Goal: Task Accomplishment & Management: Use online tool/utility

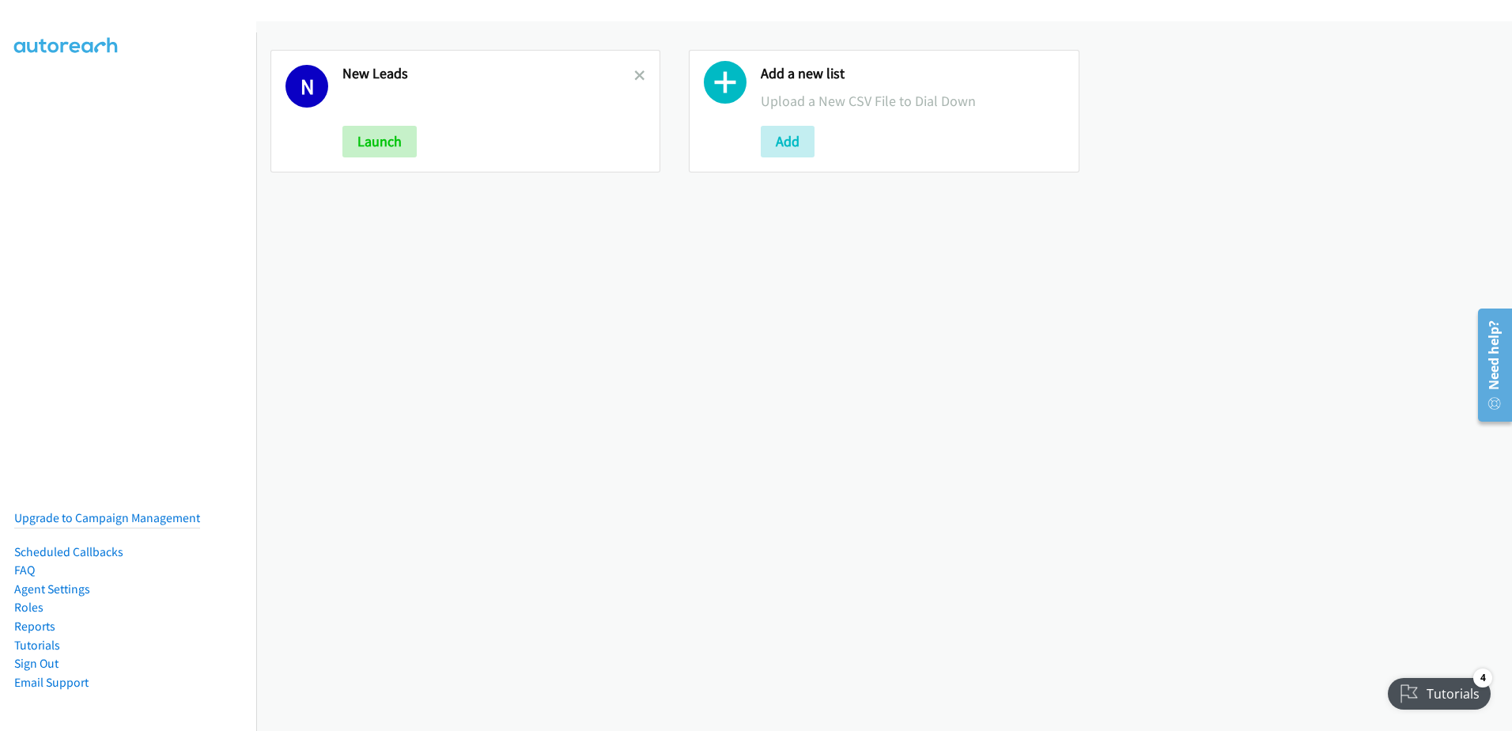
drag, startPoint x: 653, startPoint y: 70, endPoint x: 621, endPoint y: 81, distance: 34.3
click at [651, 72] on div "N New Leads Launch" at bounding box center [465, 111] width 390 height 123
click at [621, 81] on h2 "New Leads" at bounding box center [488, 74] width 292 height 18
click at [634, 74] on icon at bounding box center [639, 76] width 11 height 11
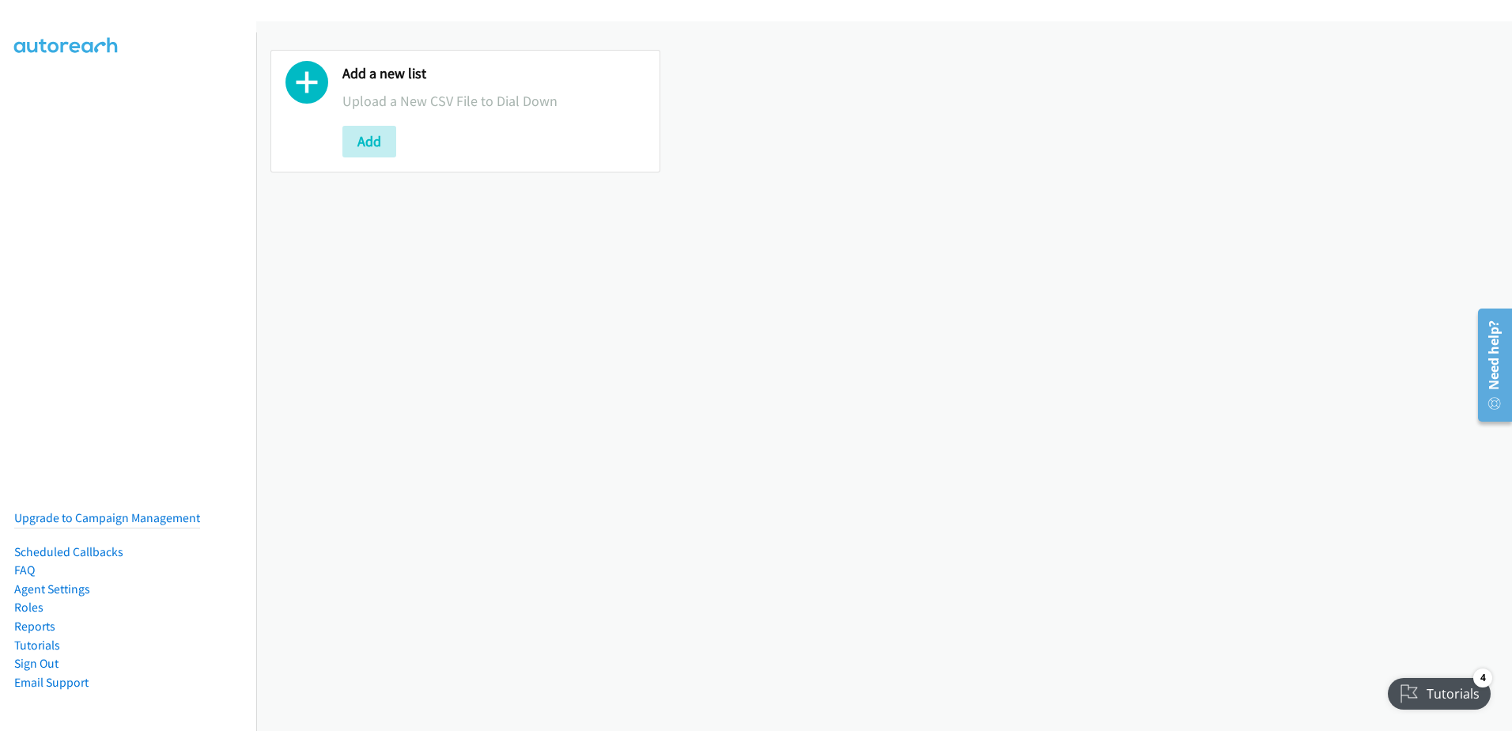
drag, startPoint x: 383, startPoint y: 162, endPoint x: 372, endPoint y: 158, distance: 11.0
click at [381, 162] on div "Add a new list Upload a New CSV File to Dial Down Add" at bounding box center [465, 111] width 390 height 123
click at [347, 138] on button "Add" at bounding box center [369, 142] width 54 height 32
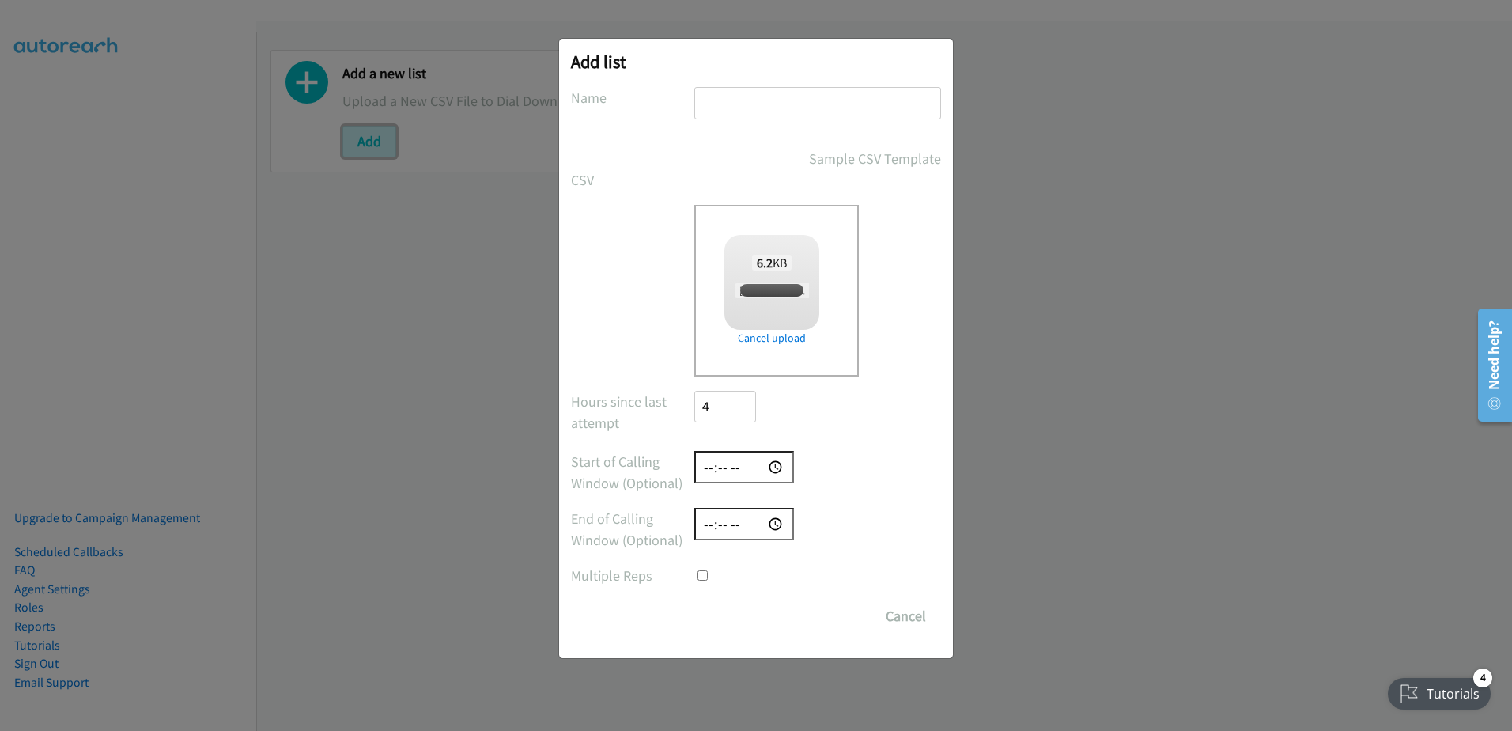
checkbox input "true"
click at [737, 103] on input "text" at bounding box center [817, 103] width 247 height 32
click at [886, 104] on input "Follow ups" at bounding box center [817, 103] width 247 height 32
type input "Follow ups 10/02"
drag, startPoint x: 754, startPoint y: 614, endPoint x: 799, endPoint y: 685, distance: 84.2
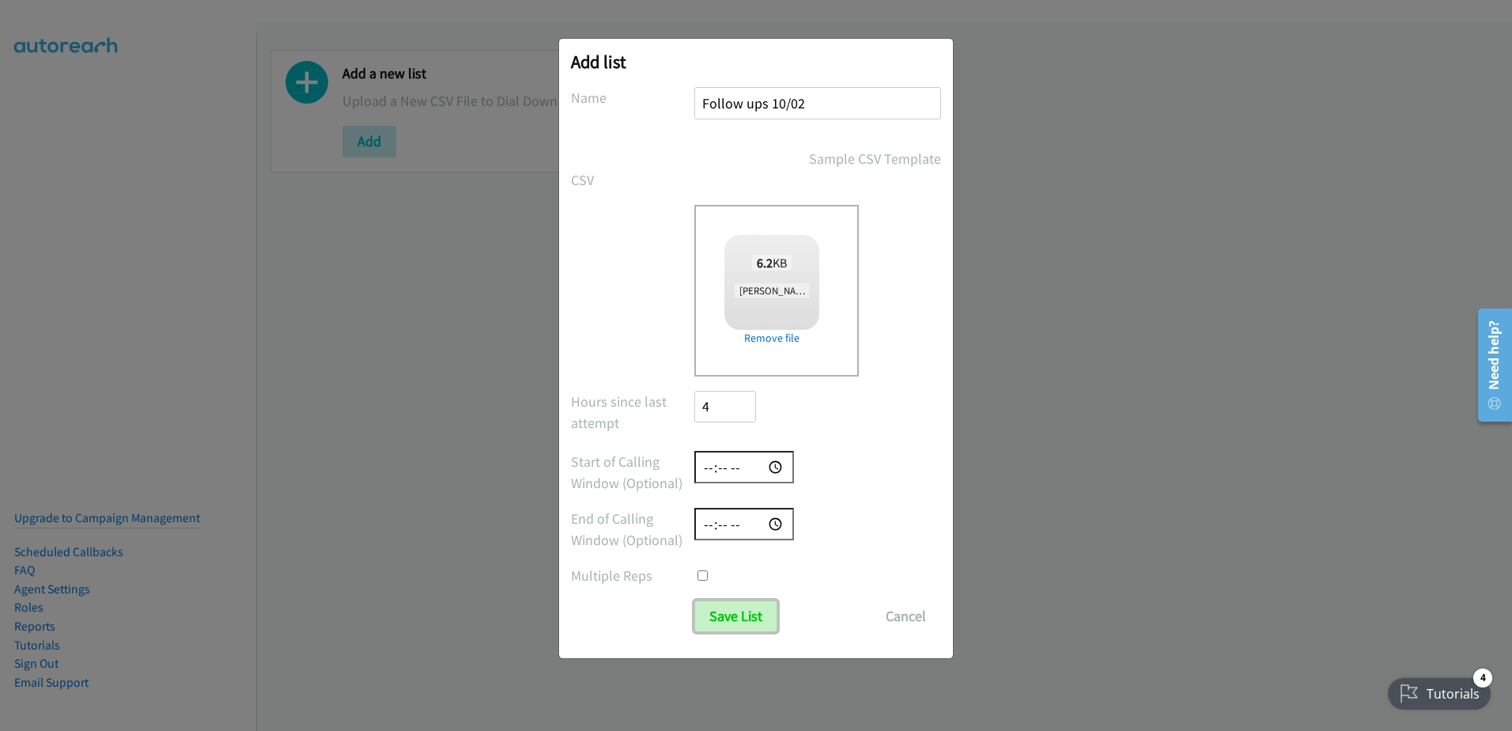
click at [754, 616] on input "Save List" at bounding box center [735, 616] width 83 height 32
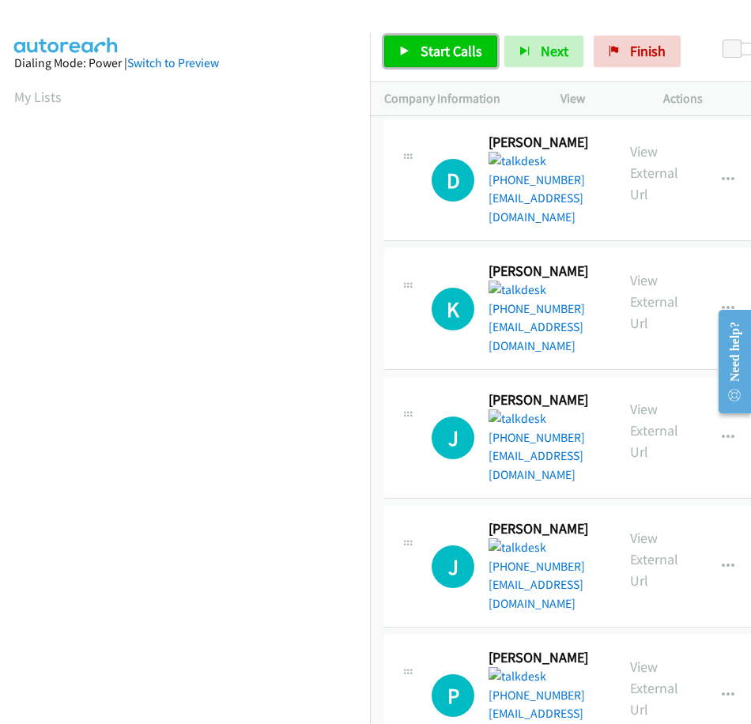
drag, startPoint x: 437, startPoint y: 36, endPoint x: 478, endPoint y: 40, distance: 41.3
click at [438, 36] on link "Start Calls" at bounding box center [440, 52] width 113 height 32
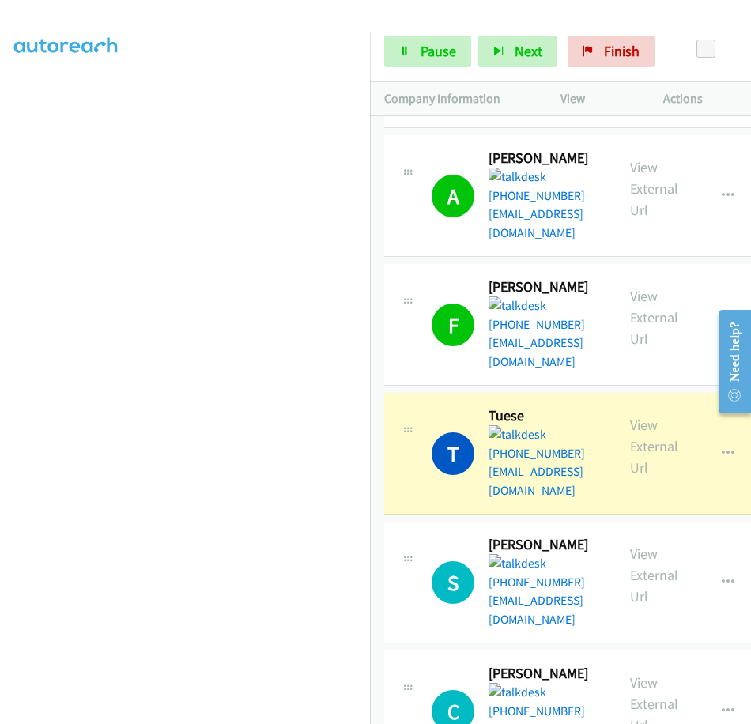
scroll to position [712, 0]
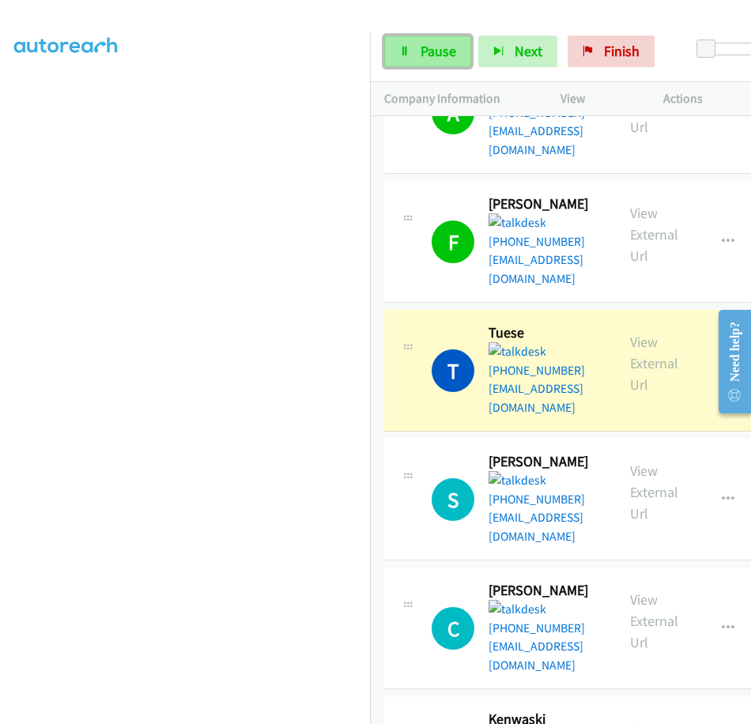
click at [421, 36] on link "Pause" at bounding box center [427, 52] width 87 height 32
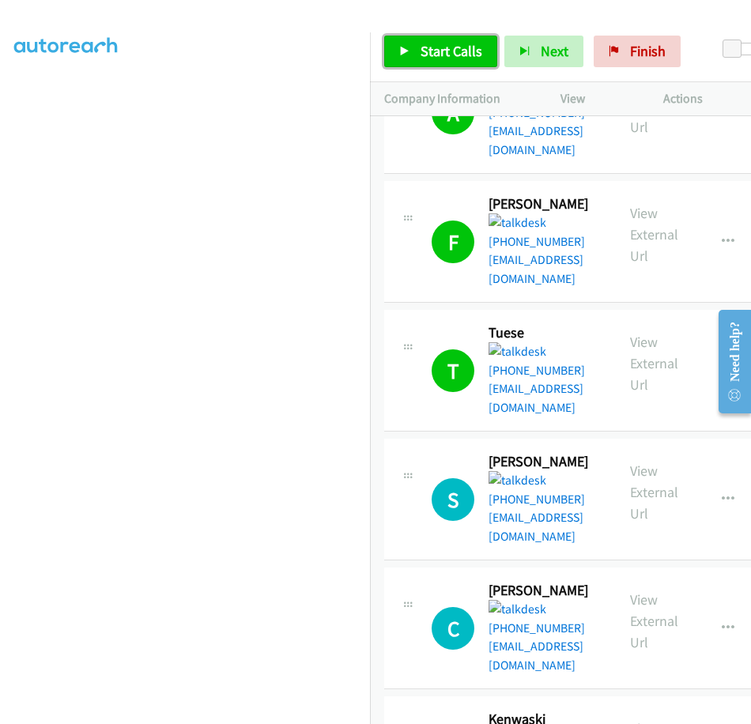
click at [437, 53] on span "Start Calls" at bounding box center [452, 51] width 62 height 18
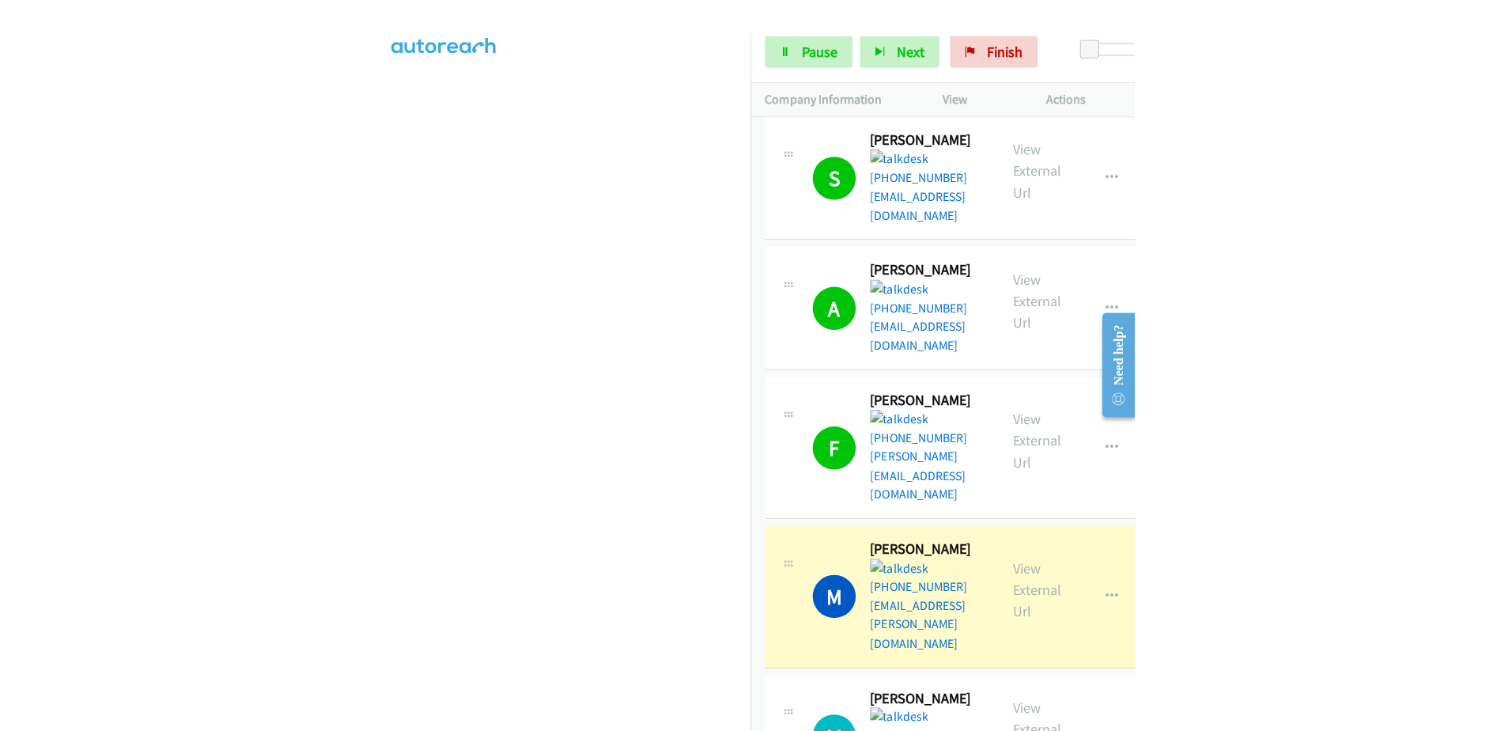
scroll to position [1423, 0]
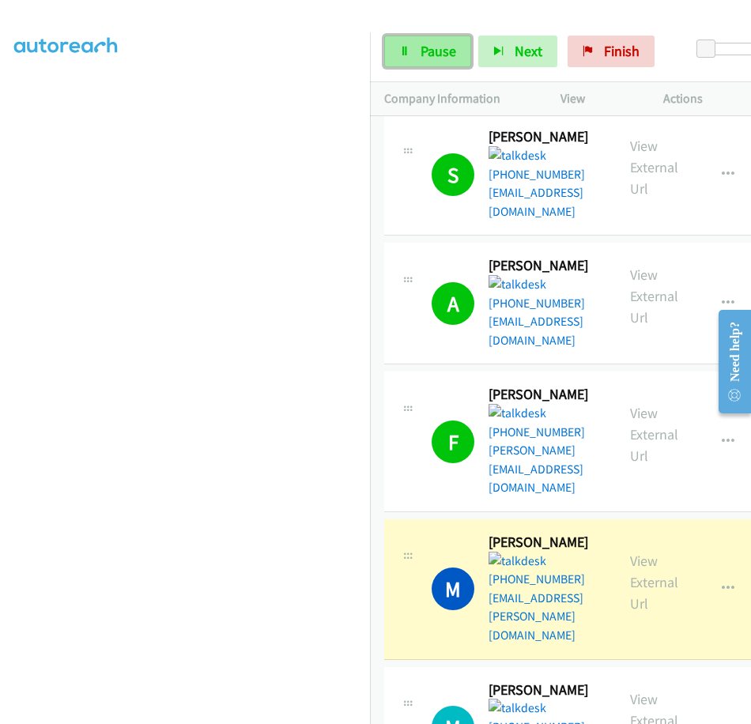
click at [425, 41] on link "Pause" at bounding box center [427, 52] width 87 height 32
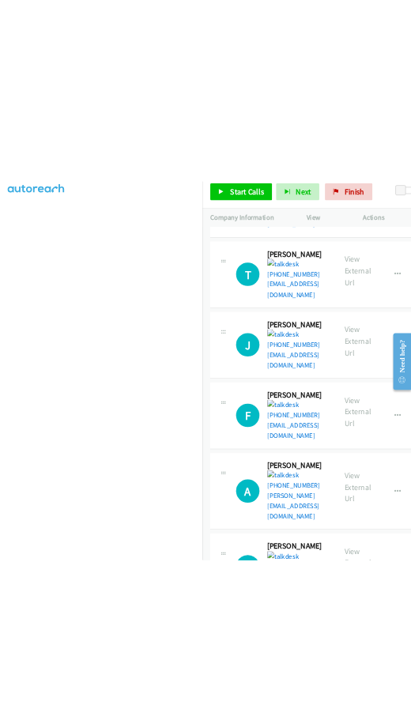
scroll to position [2326, 0]
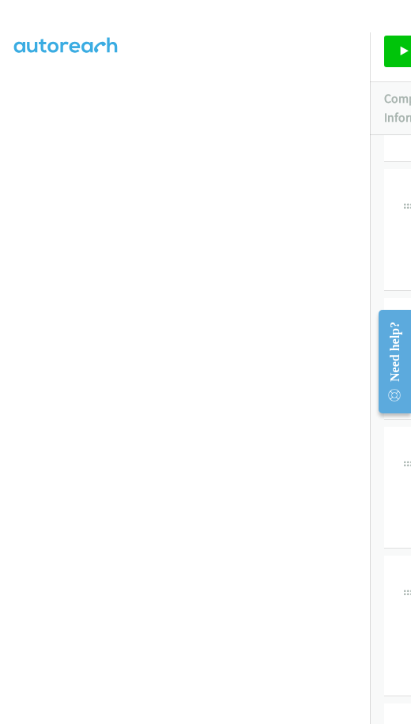
click at [12, 90] on aside "Dialing Mode: Power | Switch to Preview My Lists" at bounding box center [185, 318] width 370 height 875
click at [9, 93] on aside "Dialing Mode: Power | Switch to Preview My Lists" at bounding box center [185, 318] width 370 height 875
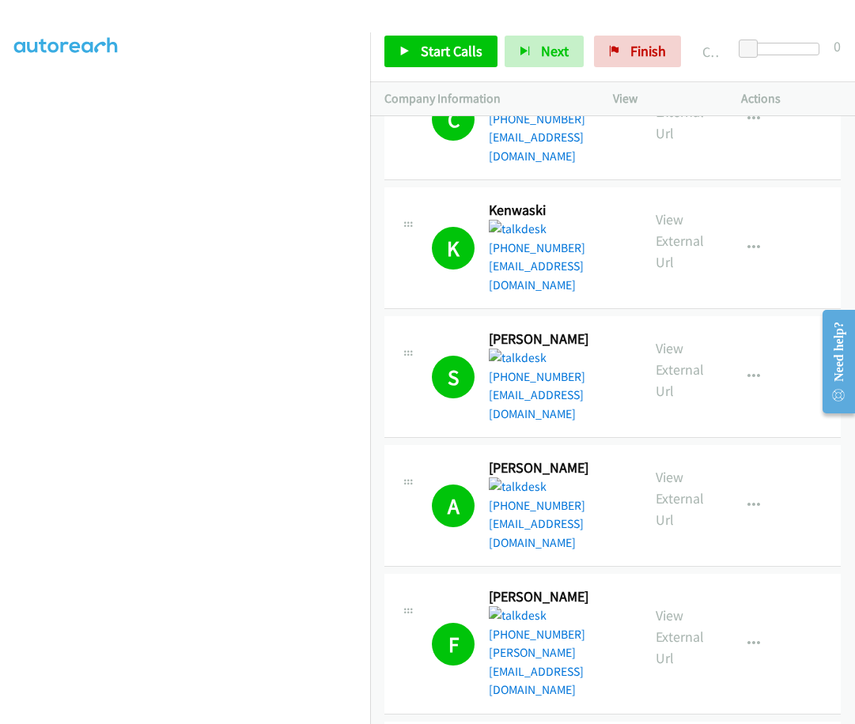
scroll to position [1457, 0]
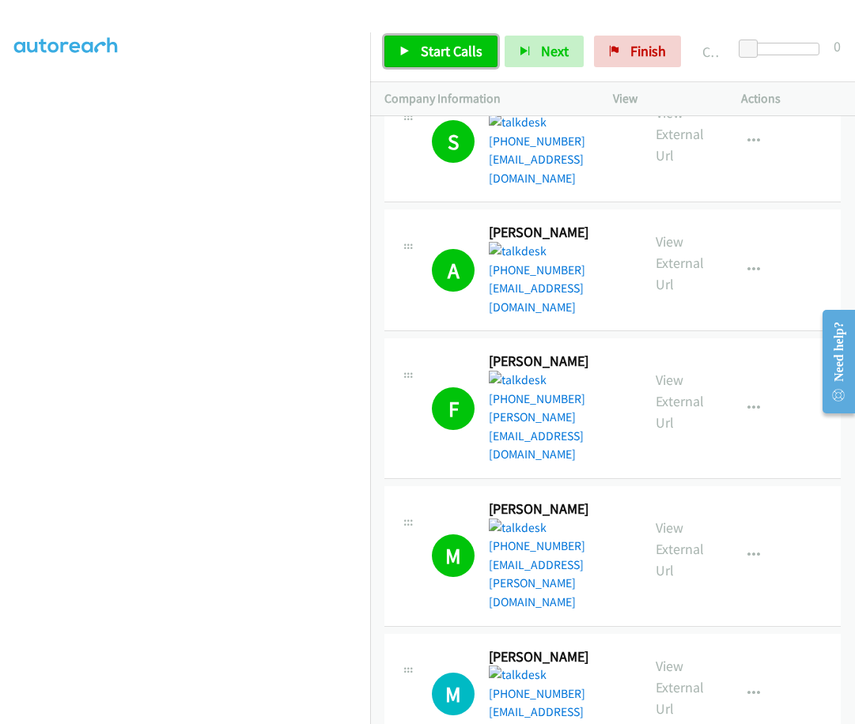
click at [437, 47] on span "Start Calls" at bounding box center [452, 51] width 62 height 18
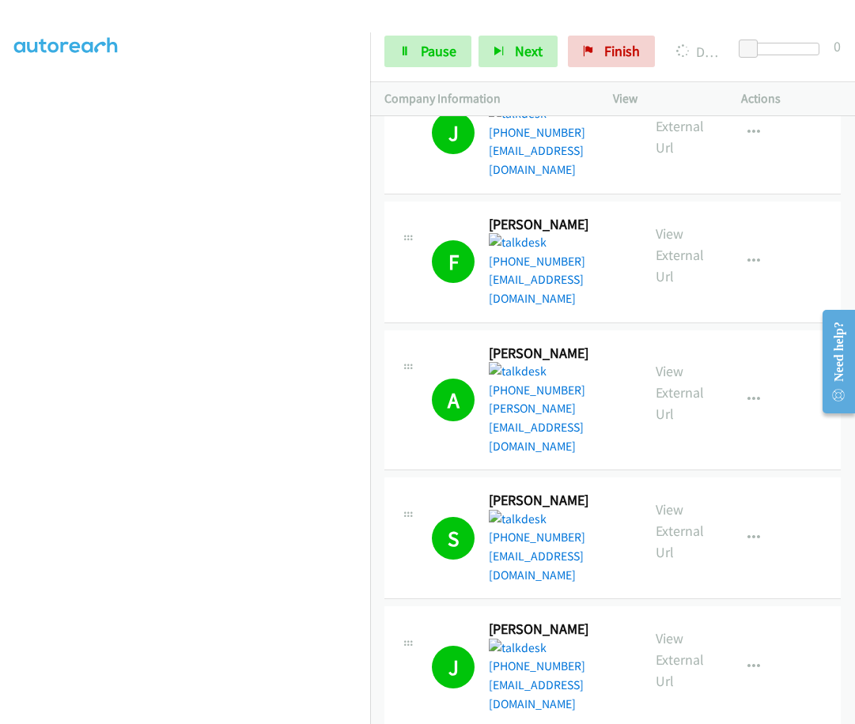
scroll to position [2610, 0]
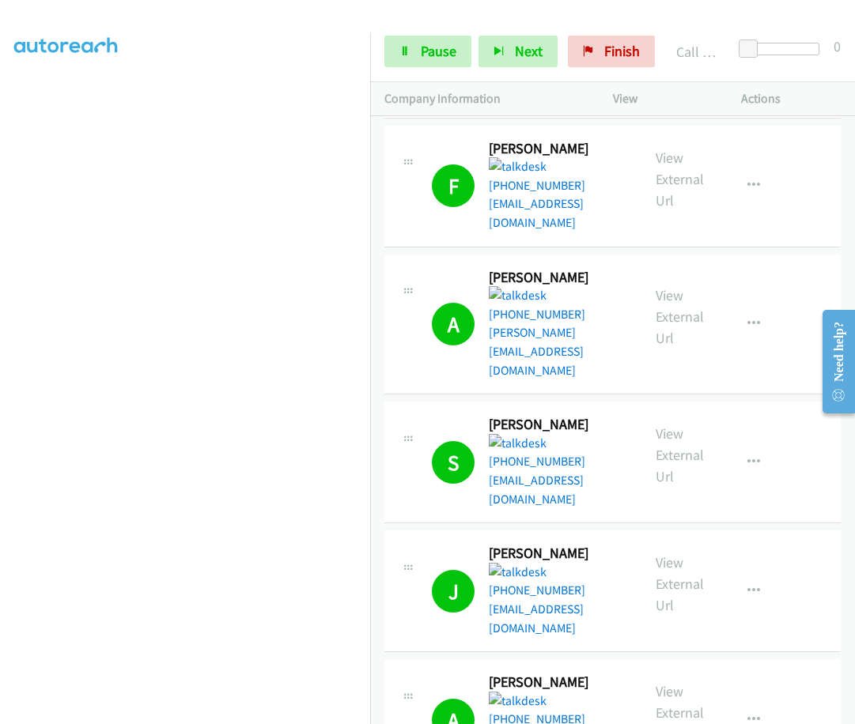
drag, startPoint x: 527, startPoint y: 427, endPoint x: 509, endPoint y: 446, distance: 25.7
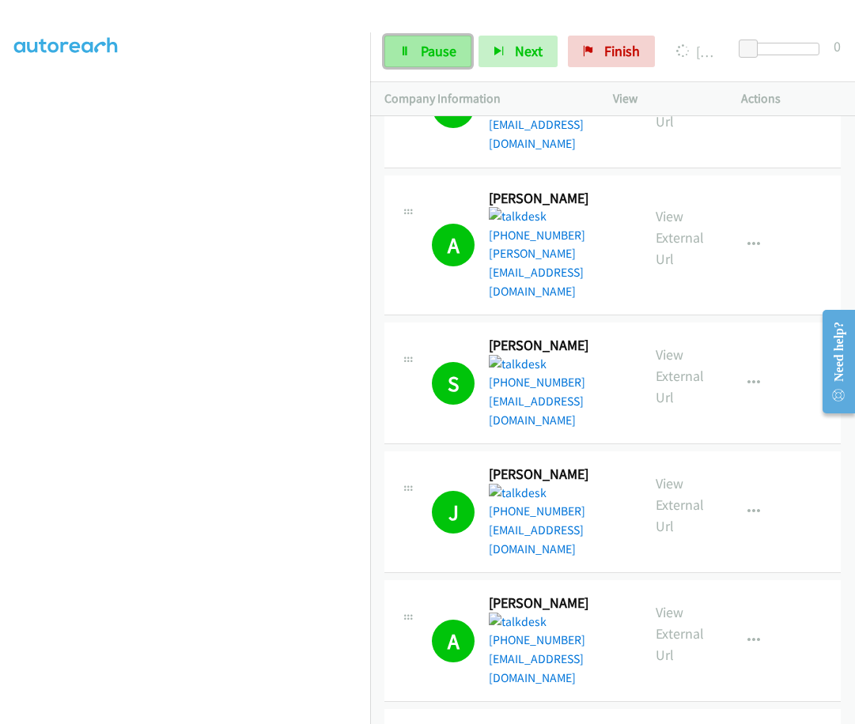
click at [443, 52] on span "Pause" at bounding box center [439, 51] width 36 height 18
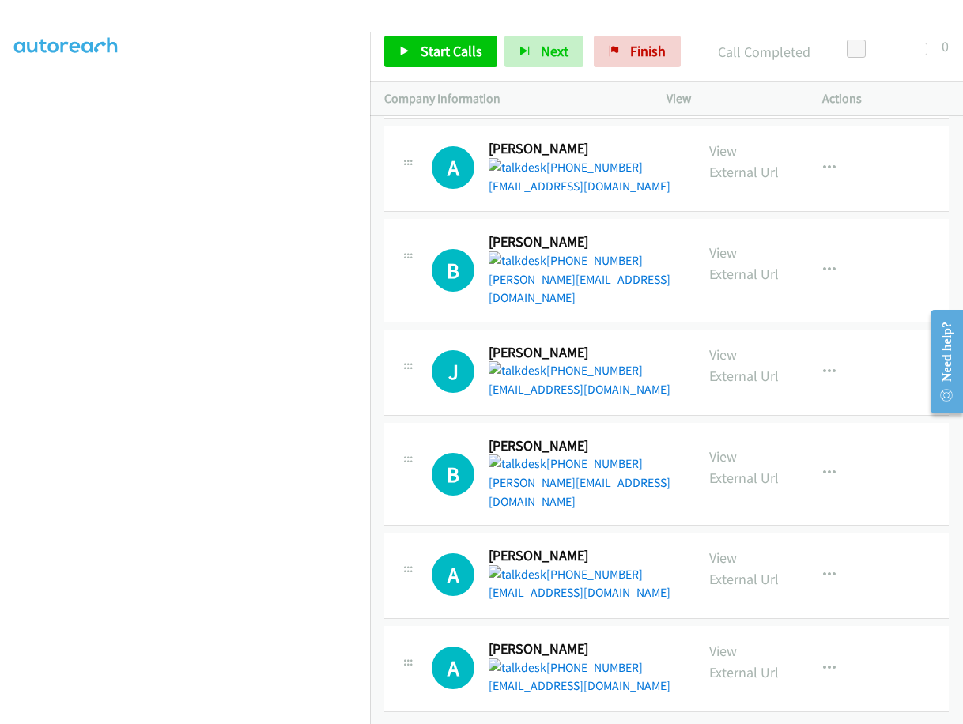
scroll to position [10122, 0]
click at [516, 22] on div "Start Calls Pause Next Finish Call Completed 0" at bounding box center [666, 51] width 593 height 61
click at [657, 56] on span "Finish" at bounding box center [648, 51] width 36 height 18
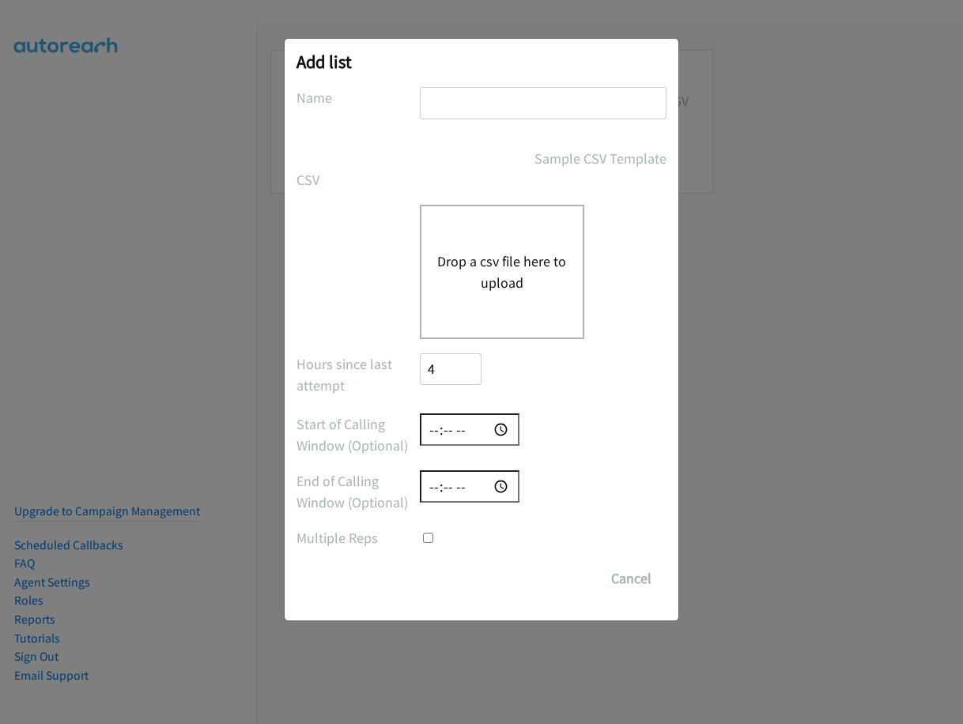
click at [487, 118] on input "text" at bounding box center [543, 103] width 247 height 32
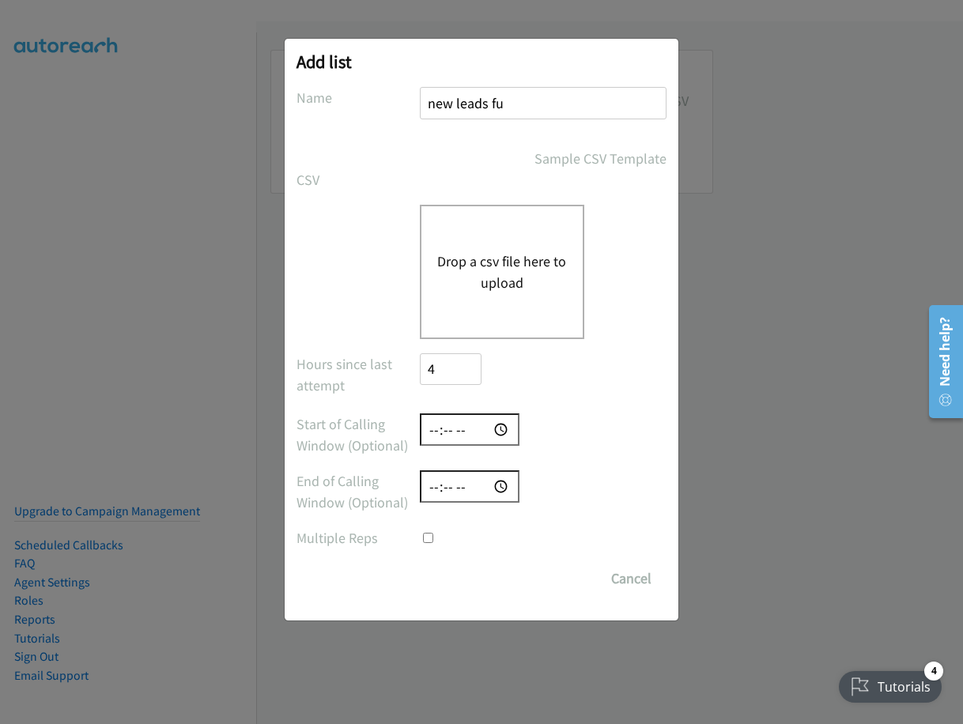
type input "new leads fu"
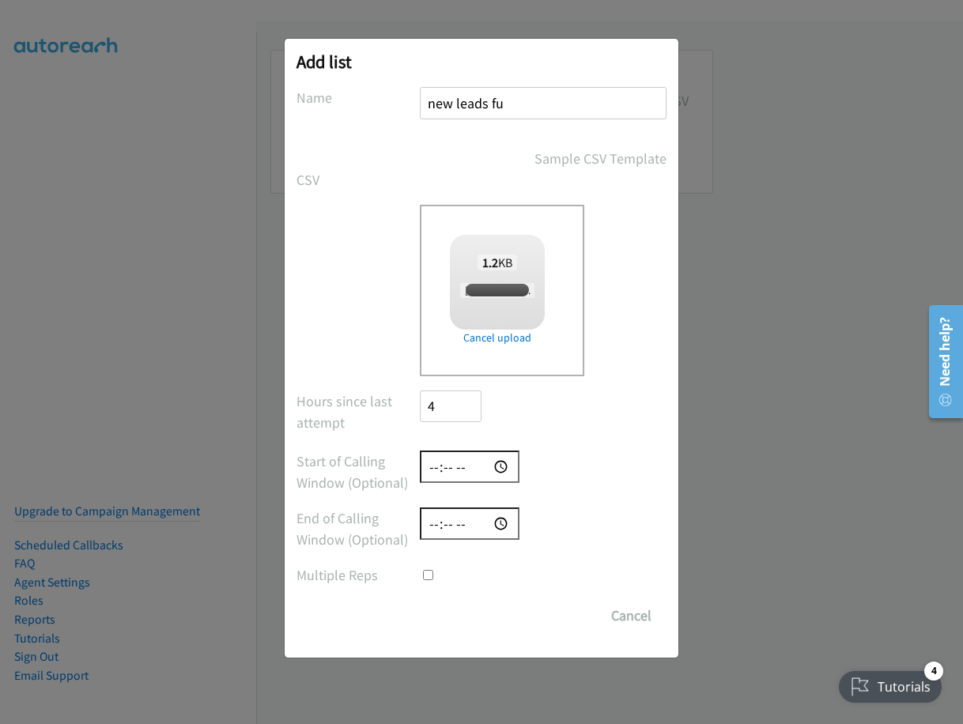
checkbox input "true"
click at [452, 613] on input "Save List" at bounding box center [461, 616] width 83 height 32
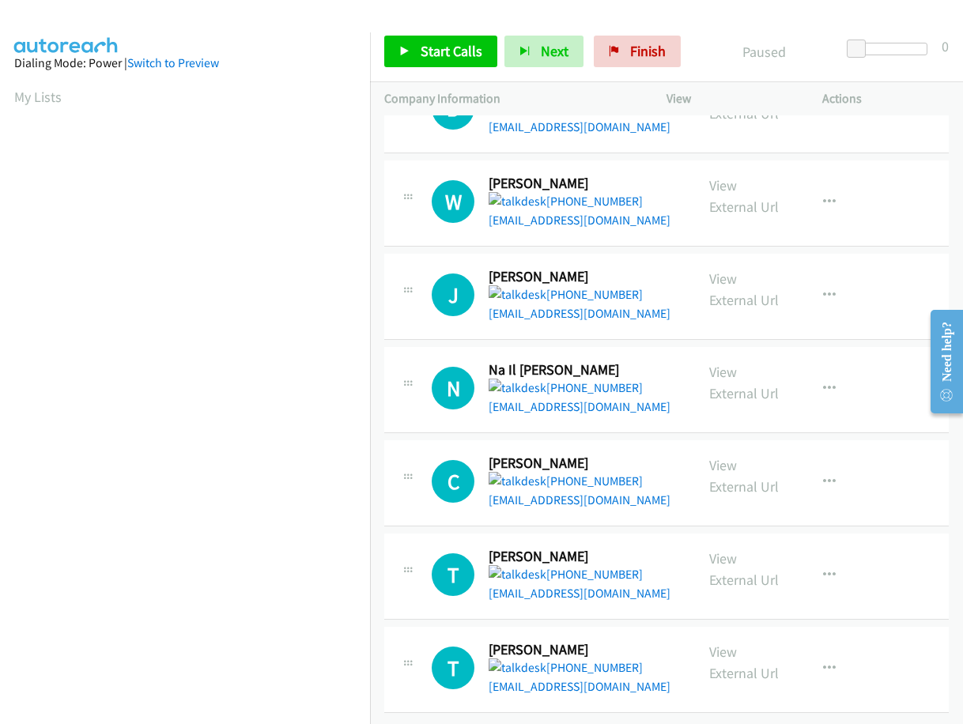
scroll to position [1819, 0]
click at [828, 653] on button "button" at bounding box center [829, 669] width 43 height 32
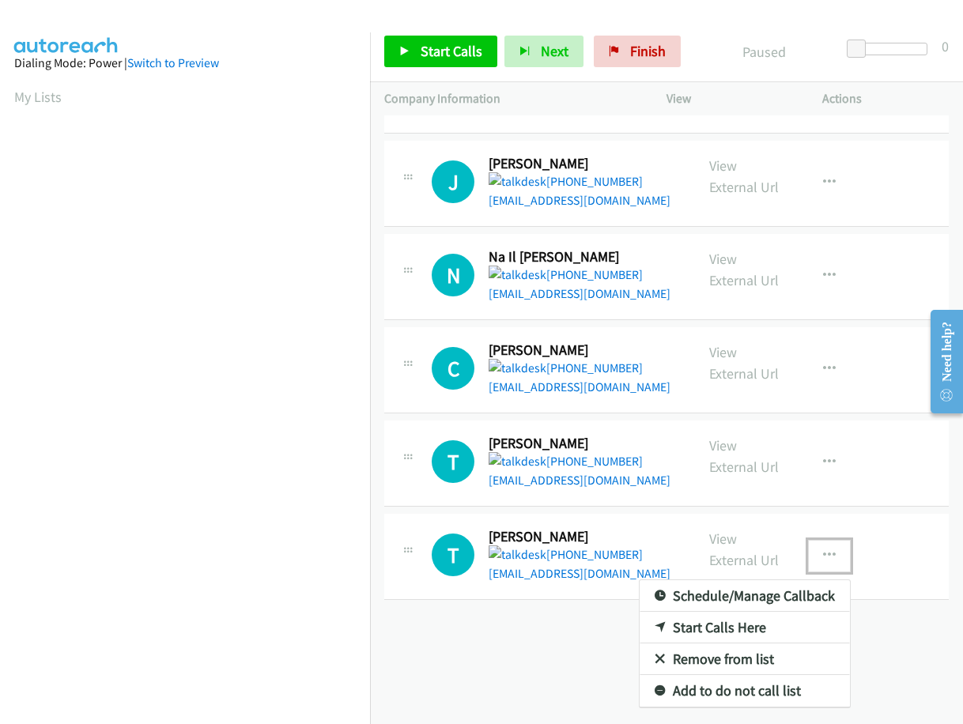
click at [751, 644] on link "Remove from list" at bounding box center [745, 660] width 210 height 32
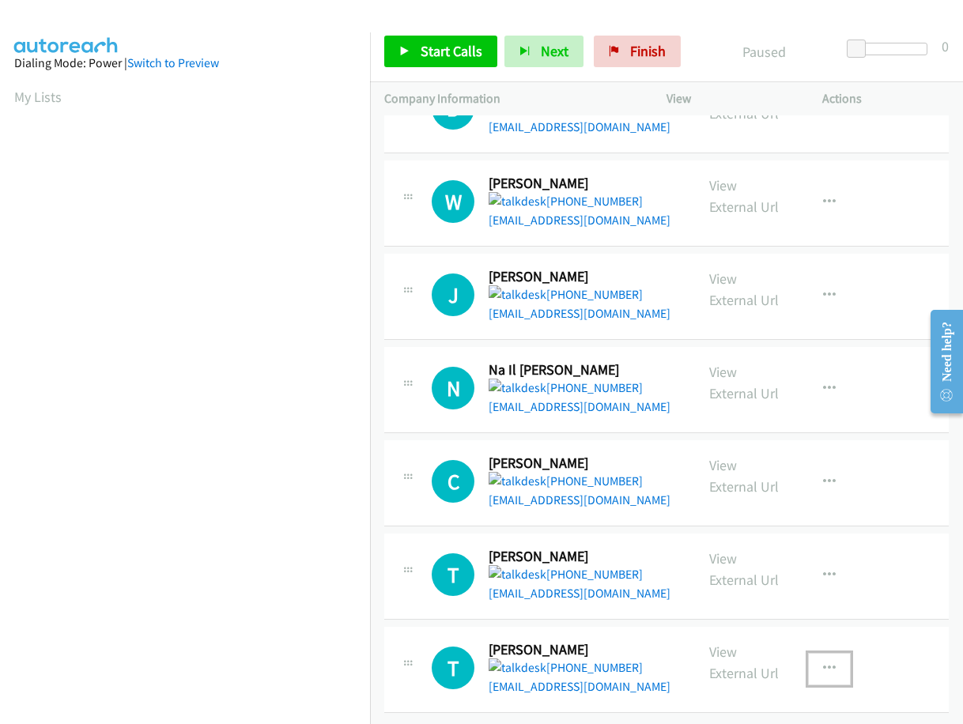
scroll to position [1819, 0]
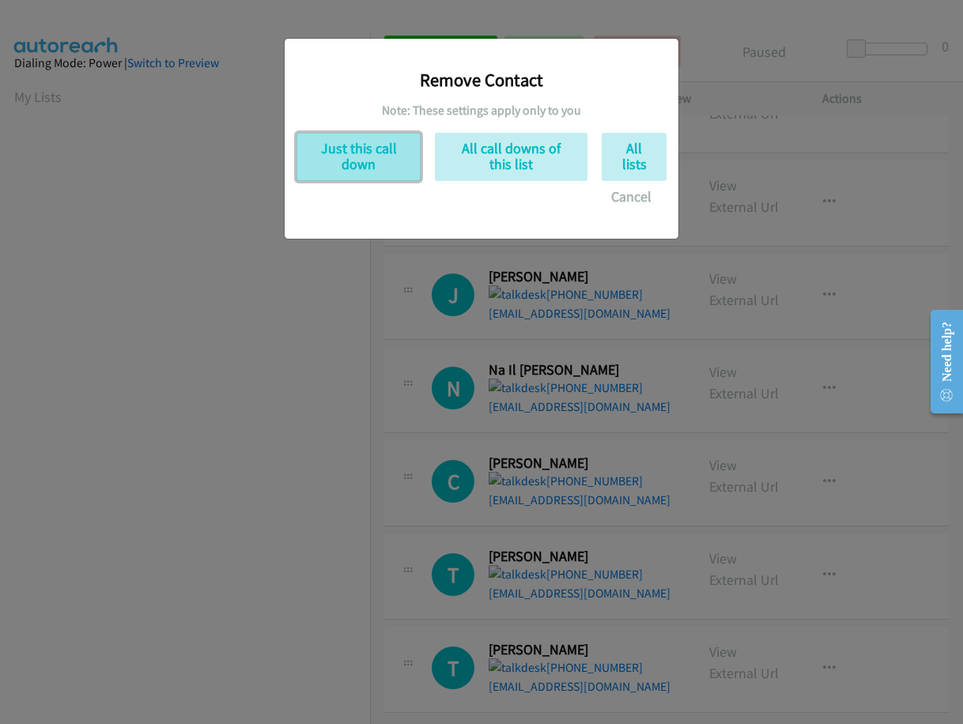
click at [362, 160] on button "Just this call down" at bounding box center [359, 157] width 124 height 48
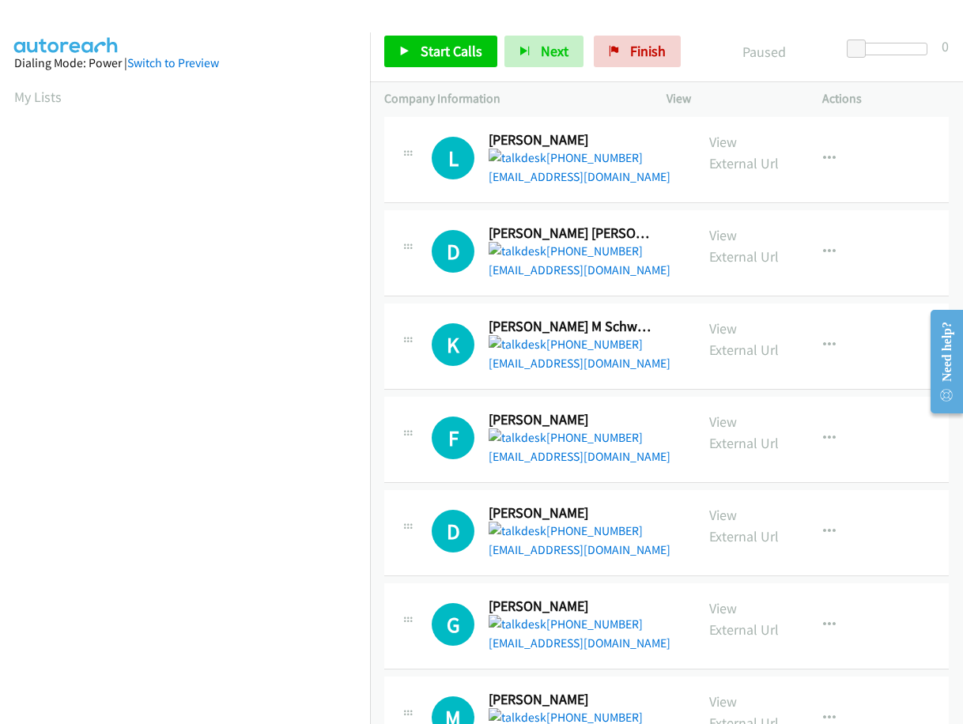
scroll to position [0, 0]
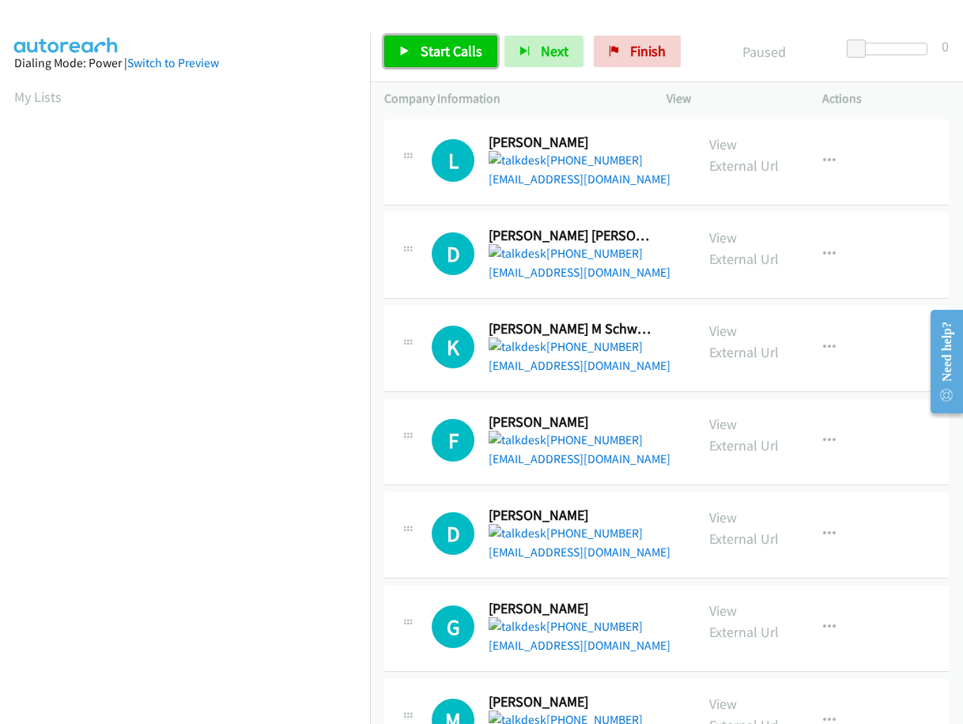
click at [438, 47] on span "Start Calls" at bounding box center [452, 51] width 62 height 18
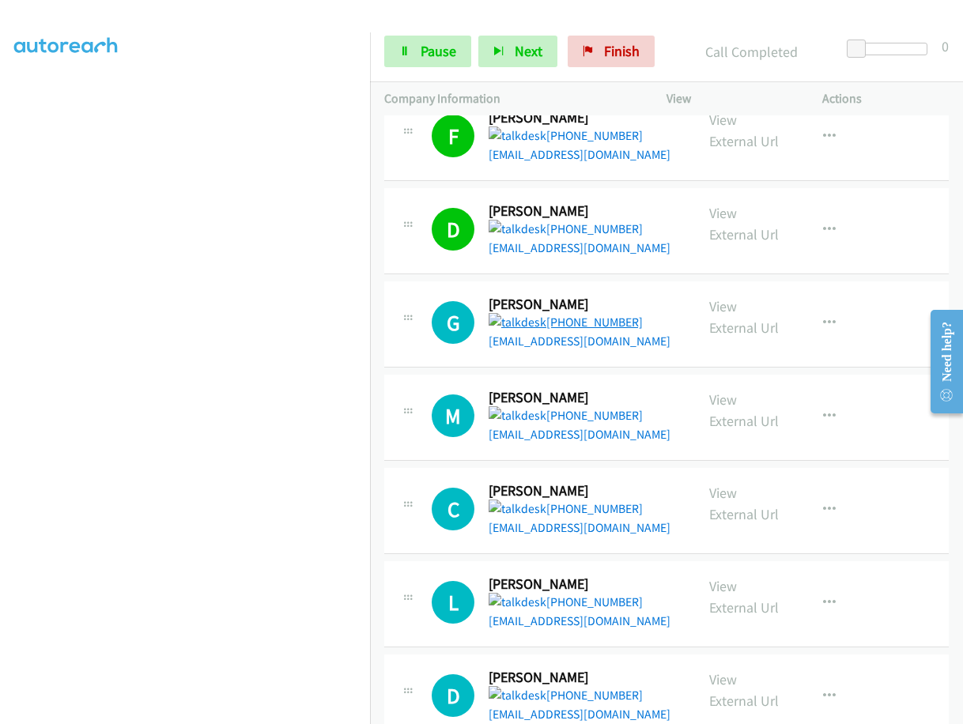
scroll to position [316, 0]
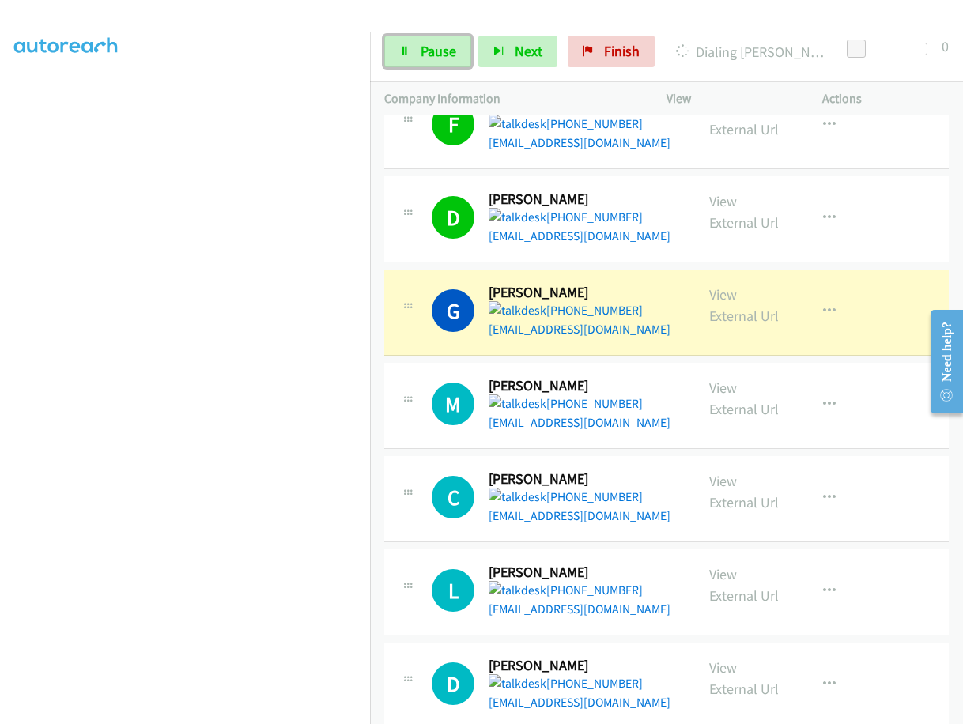
drag, startPoint x: 423, startPoint y: 47, endPoint x: 472, endPoint y: 49, distance: 49.1
click at [424, 47] on span "Pause" at bounding box center [439, 51] width 36 height 18
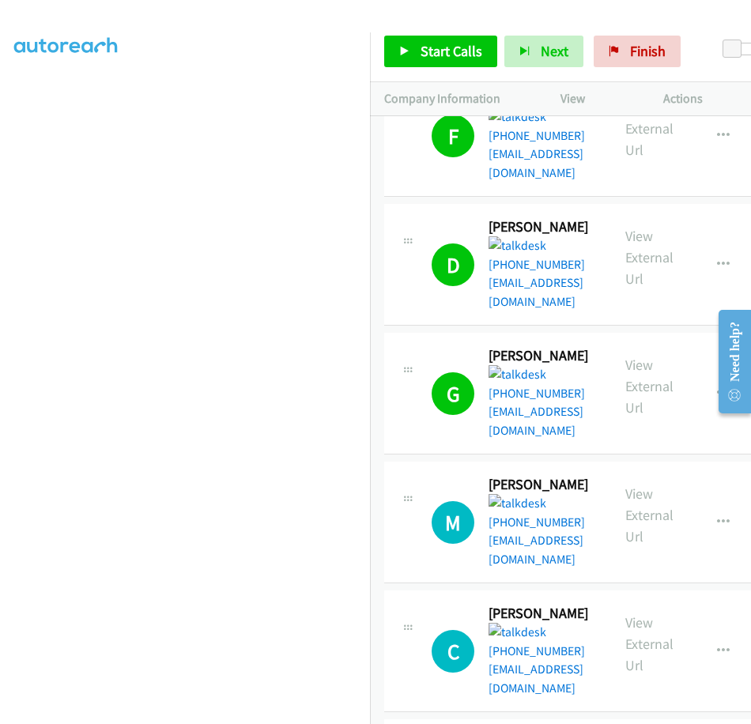
scroll to position [439, 0]
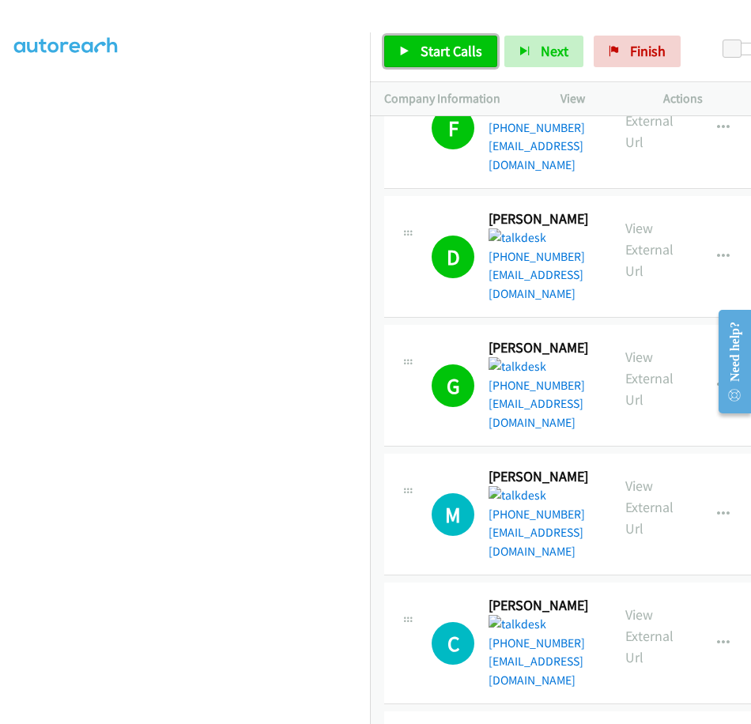
click at [459, 53] on span "Start Calls" at bounding box center [452, 51] width 62 height 18
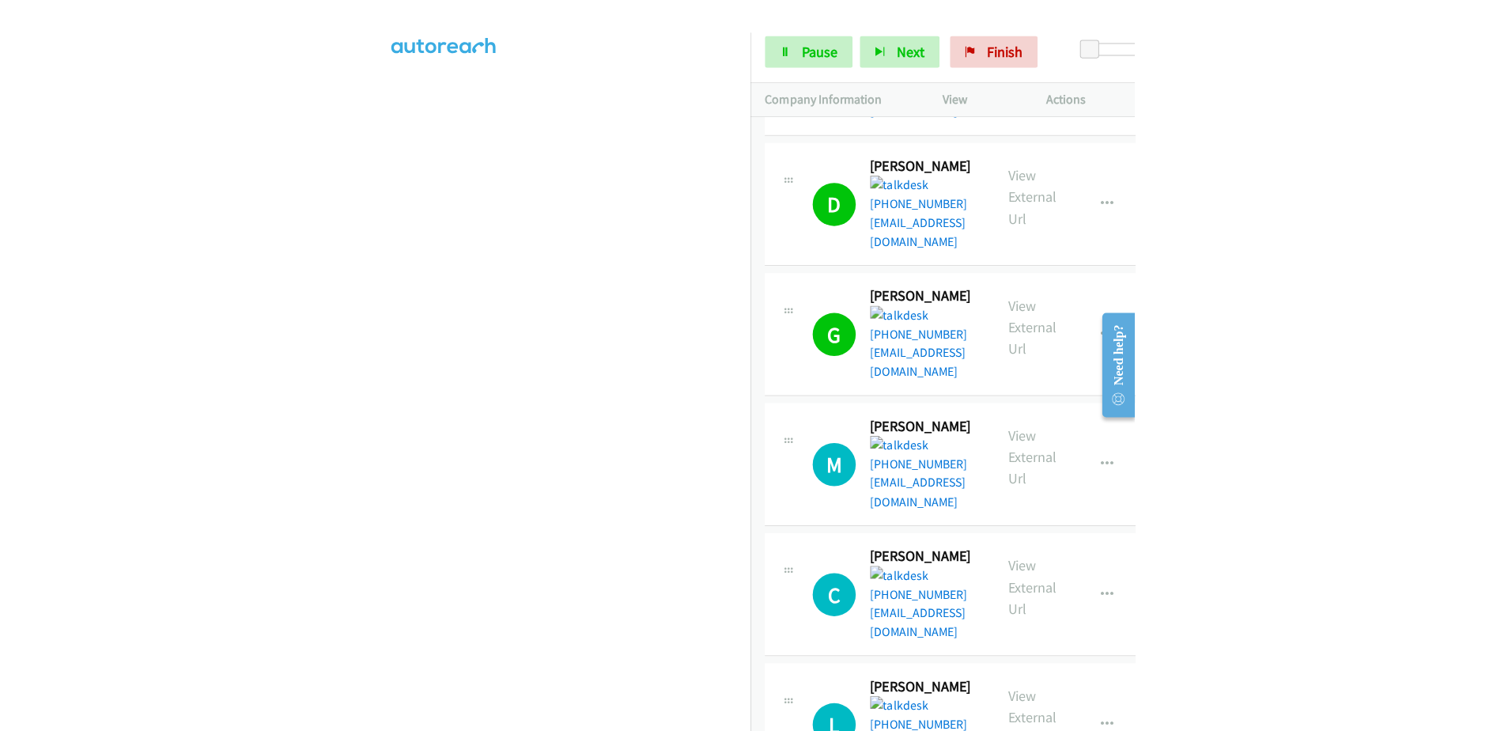
scroll to position [518, 0]
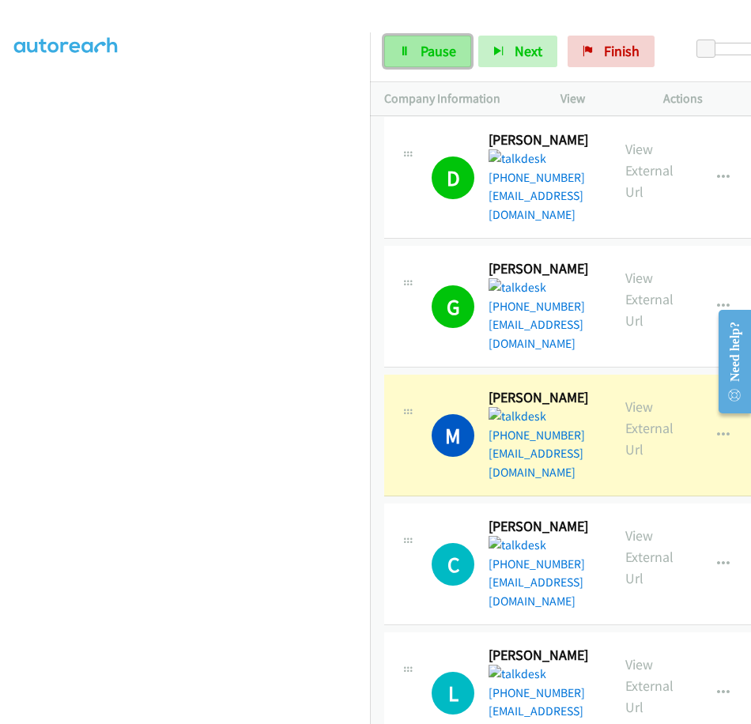
click at [442, 51] on span "Pause" at bounding box center [439, 51] width 36 height 18
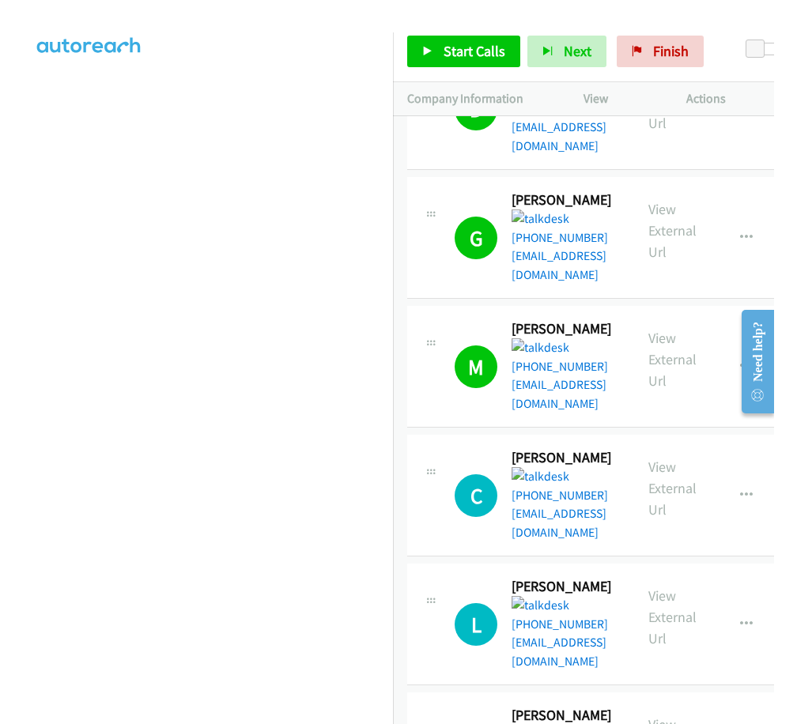
scroll to position [677, 0]
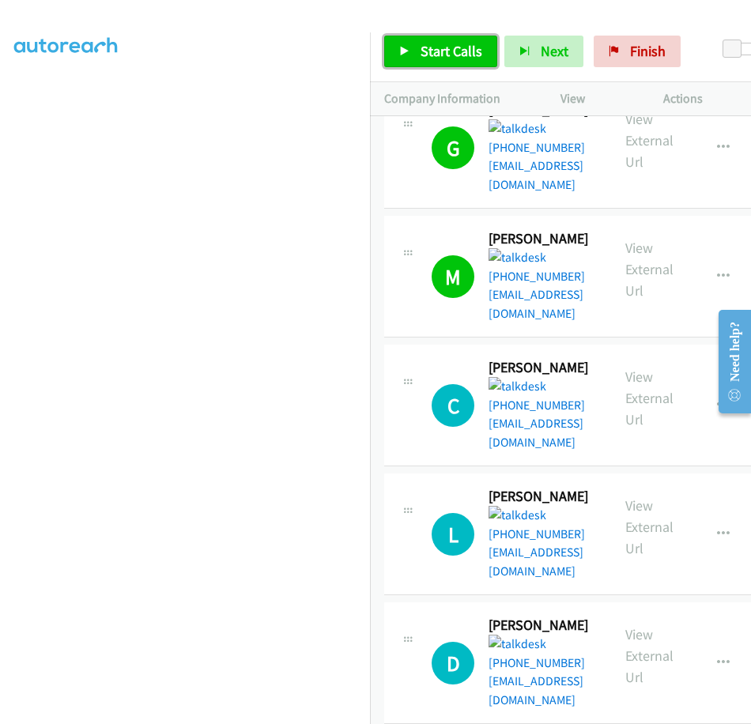
click at [450, 48] on span "Start Calls" at bounding box center [452, 51] width 62 height 18
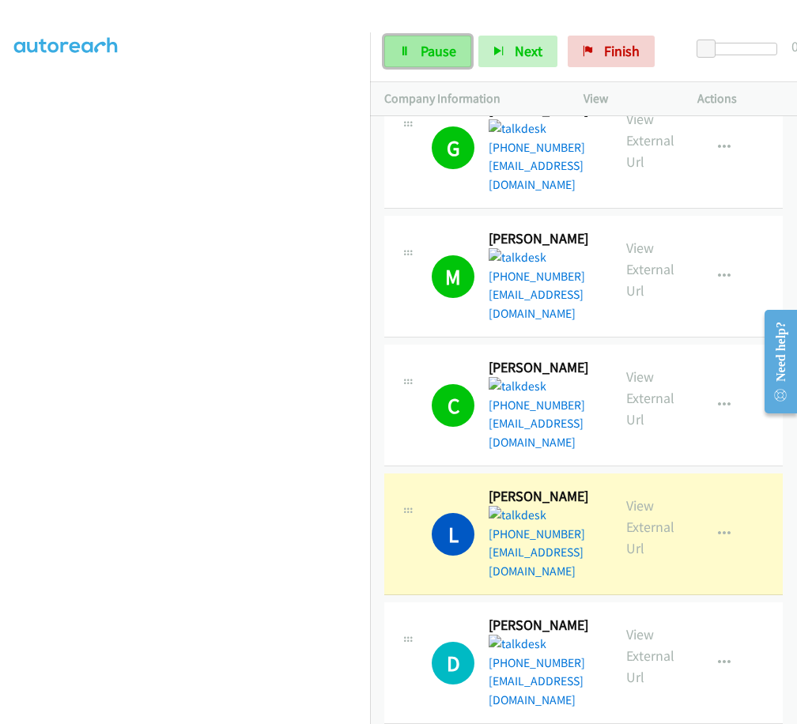
click at [433, 40] on link "Pause" at bounding box center [427, 52] width 87 height 32
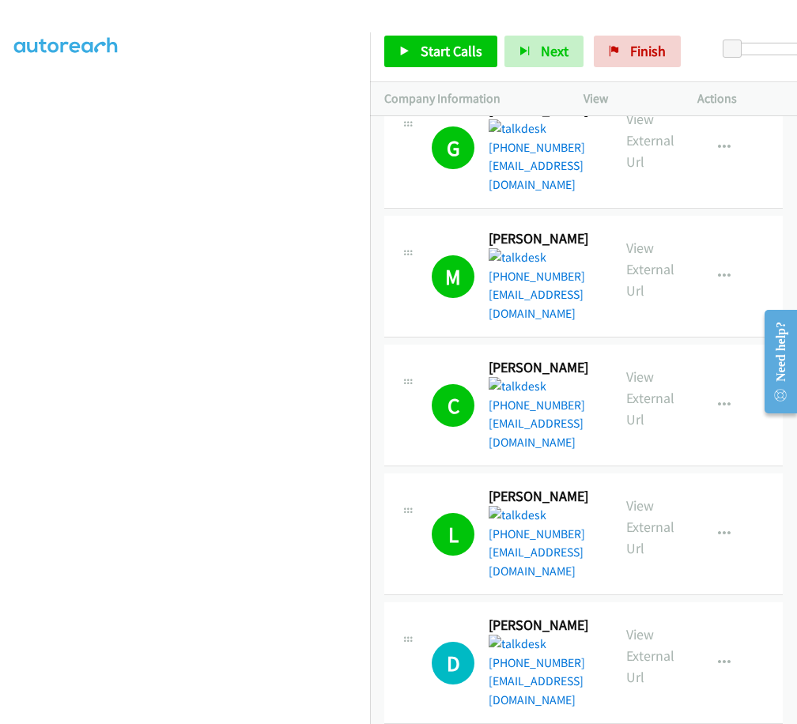
click at [350, 20] on div at bounding box center [391, 30] width 783 height 61
click at [731, 519] on button "button" at bounding box center [724, 535] width 43 height 32
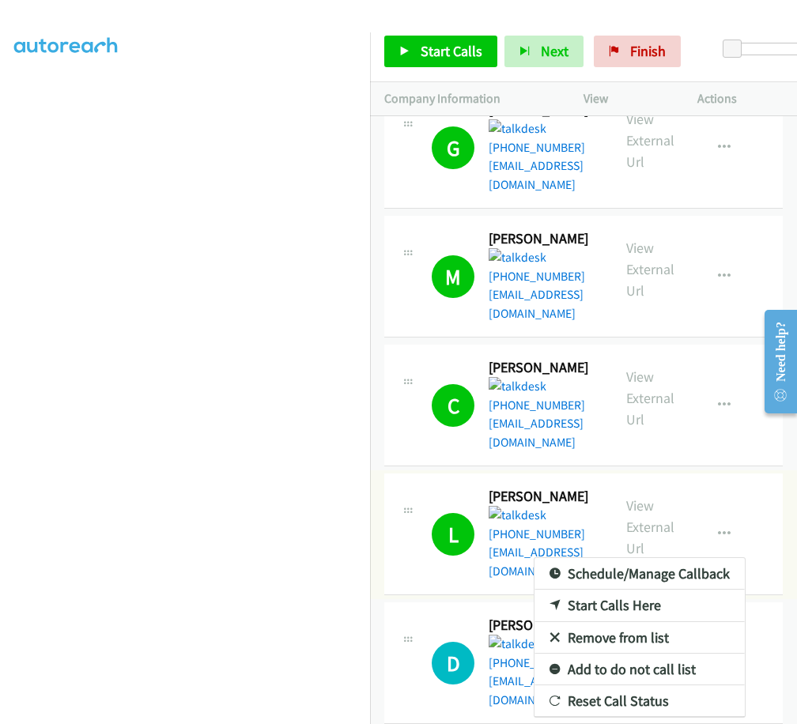
click at [614, 622] on link "Remove from list" at bounding box center [640, 638] width 210 height 32
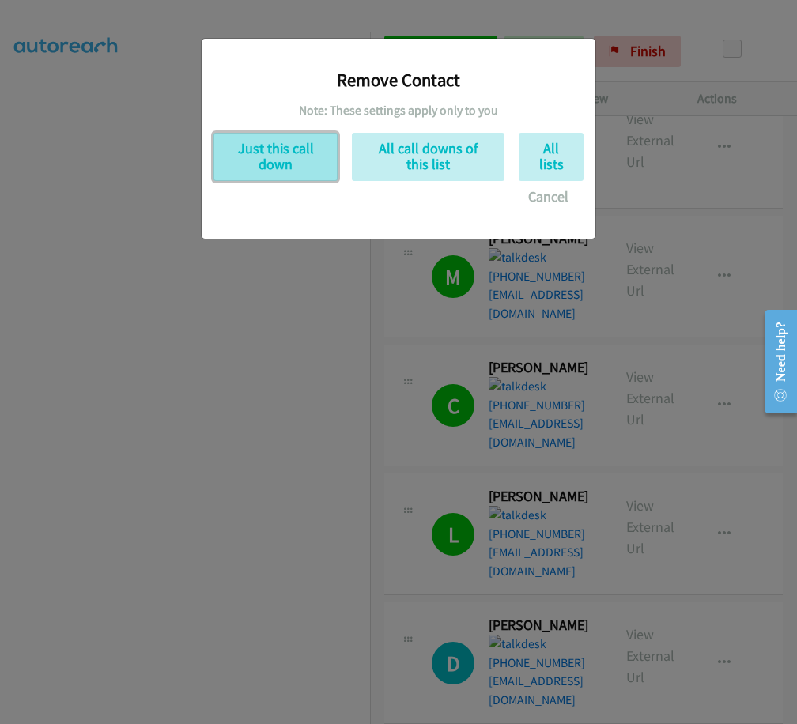
click at [293, 142] on button "Just this call down" at bounding box center [276, 157] width 124 height 48
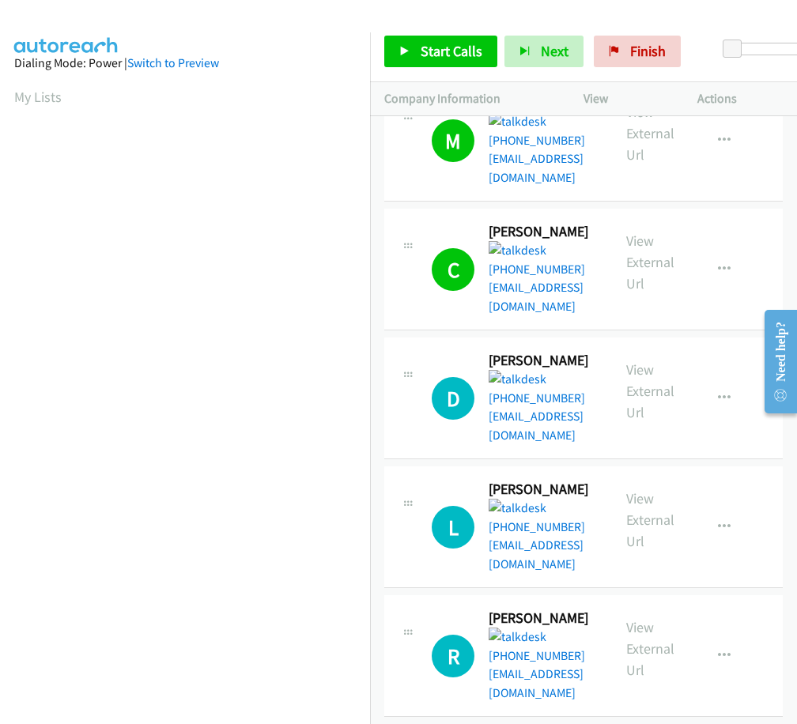
scroll to position [799, 0]
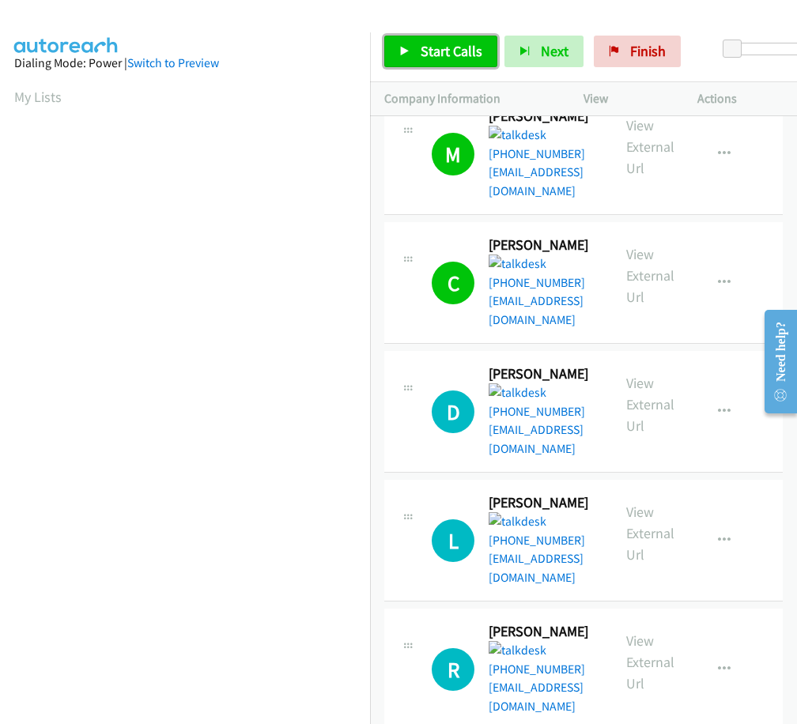
click at [452, 63] on link "Start Calls" at bounding box center [440, 52] width 113 height 32
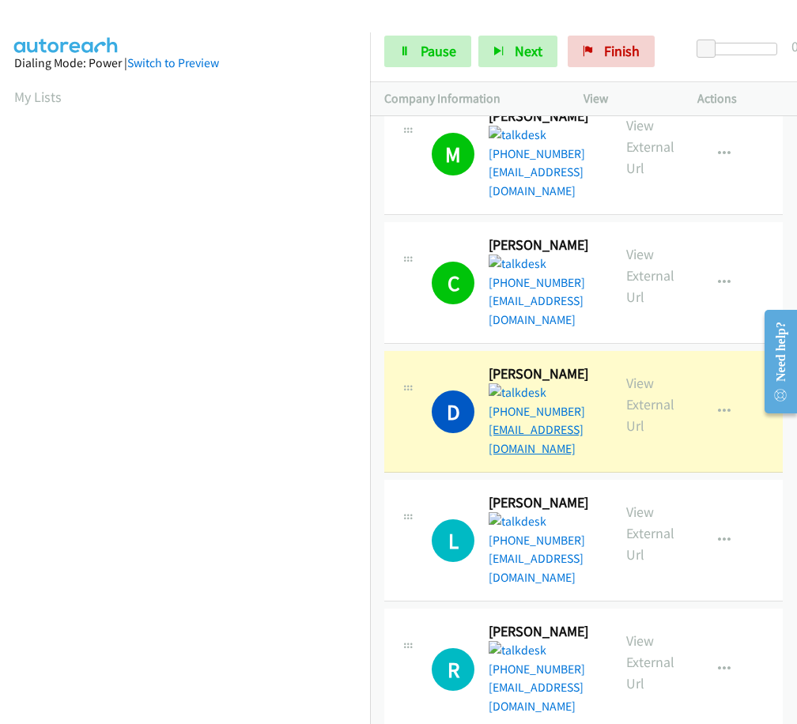
drag, startPoint x: 560, startPoint y: 311, endPoint x: 566, endPoint y: 304, distance: 9.5
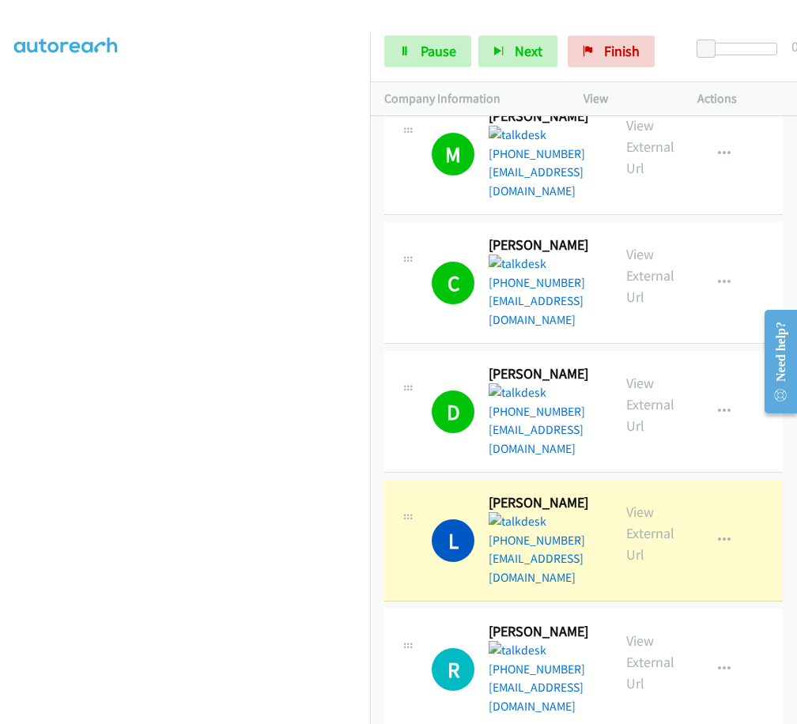
click at [376, 606] on td "R Callback Scheduled [PERSON_NAME] America/Los_Angeles [PHONE_NUMBER] [EMAIL_AD…" at bounding box center [583, 670] width 427 height 129
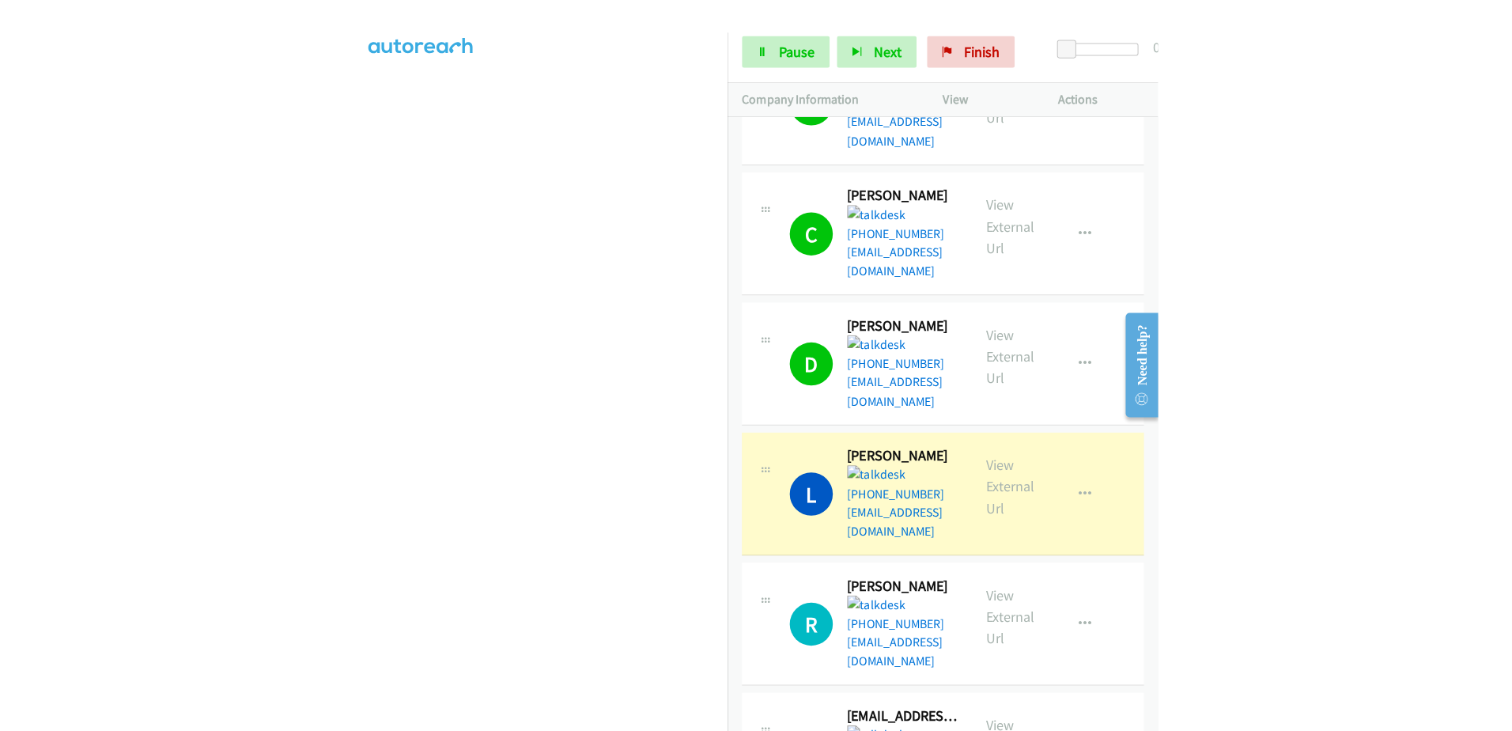
scroll to position [879, 0]
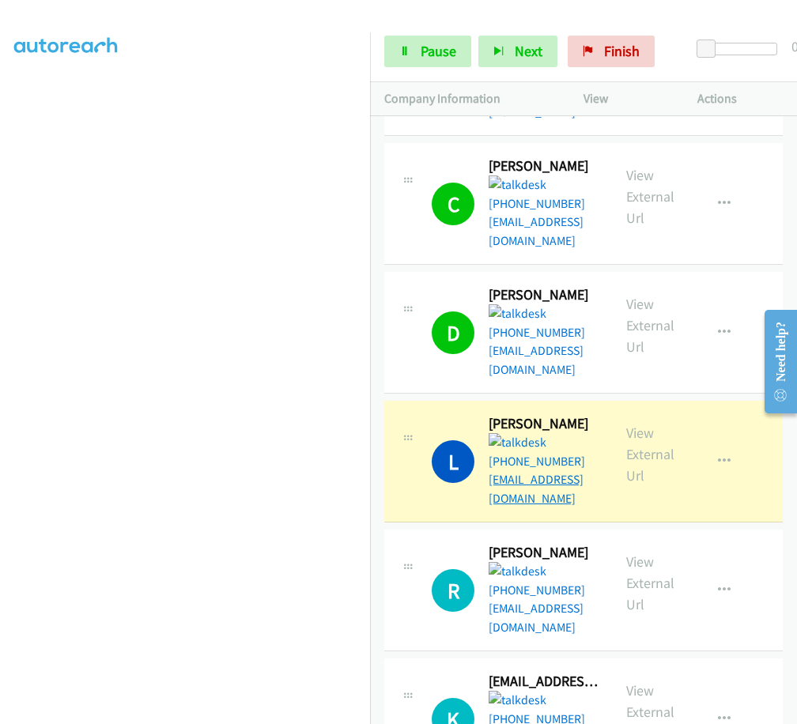
drag, startPoint x: 556, startPoint y: 452, endPoint x: 547, endPoint y: 330, distance: 122.9
click at [423, 55] on span "Pause" at bounding box center [439, 51] width 36 height 18
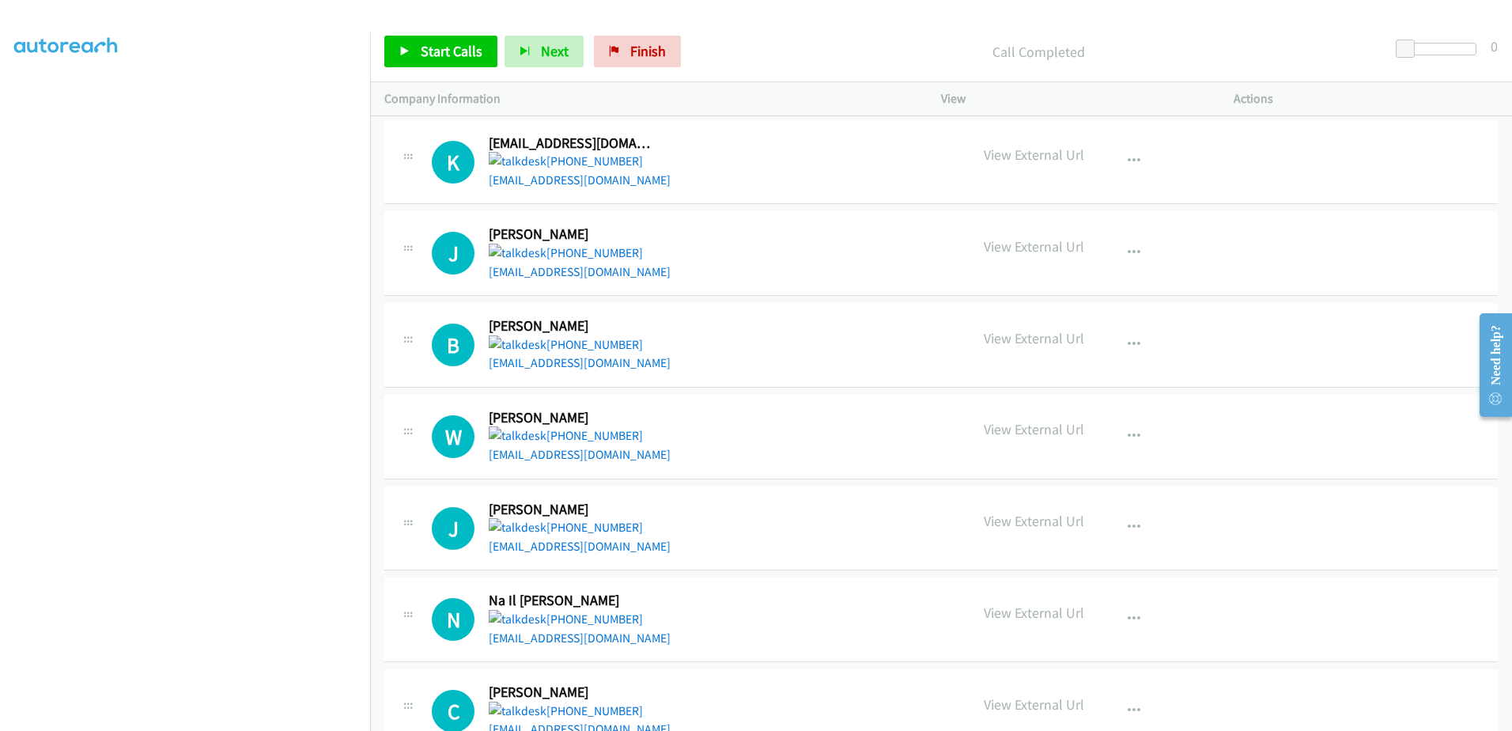
scroll to position [1065, 0]
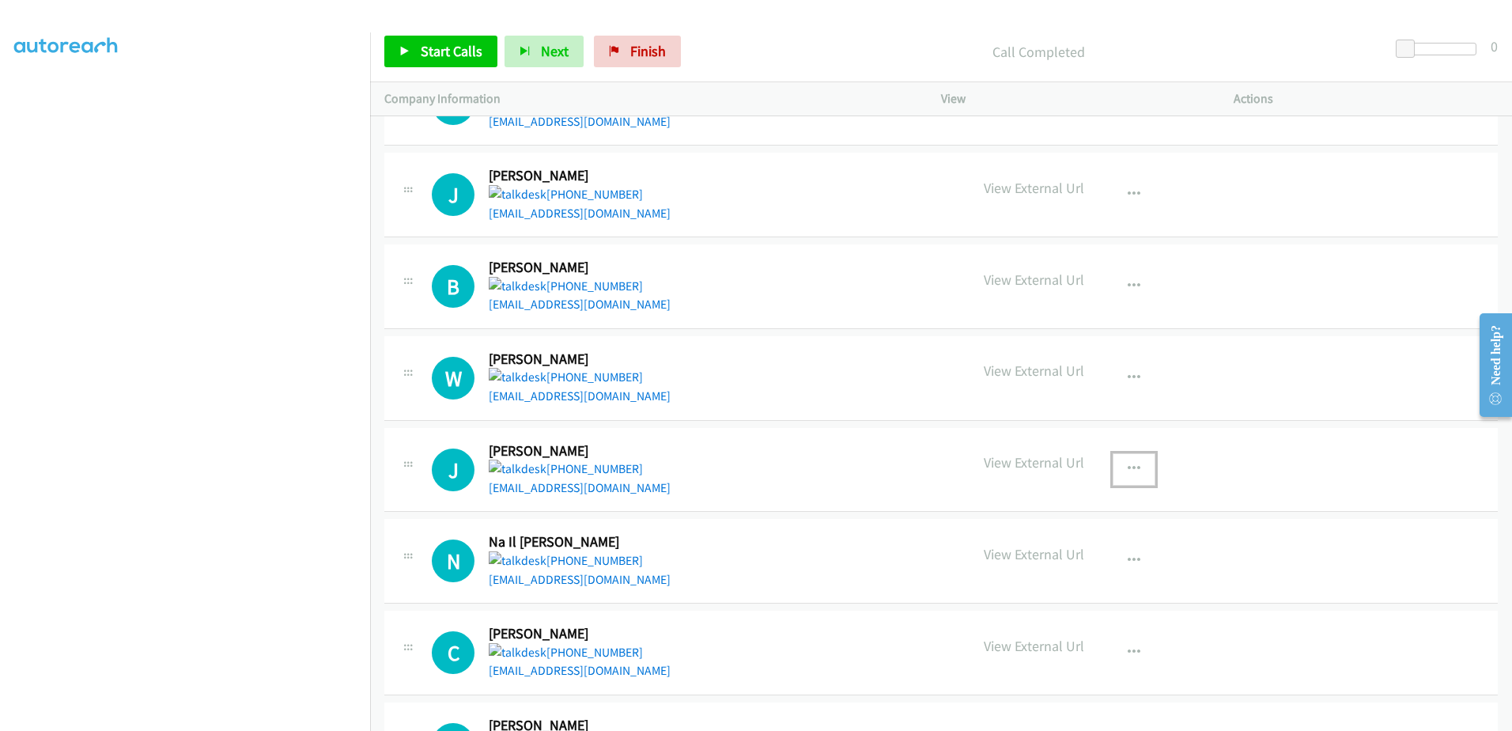
click at [962, 468] on icon "button" at bounding box center [1134, 469] width 13 height 13
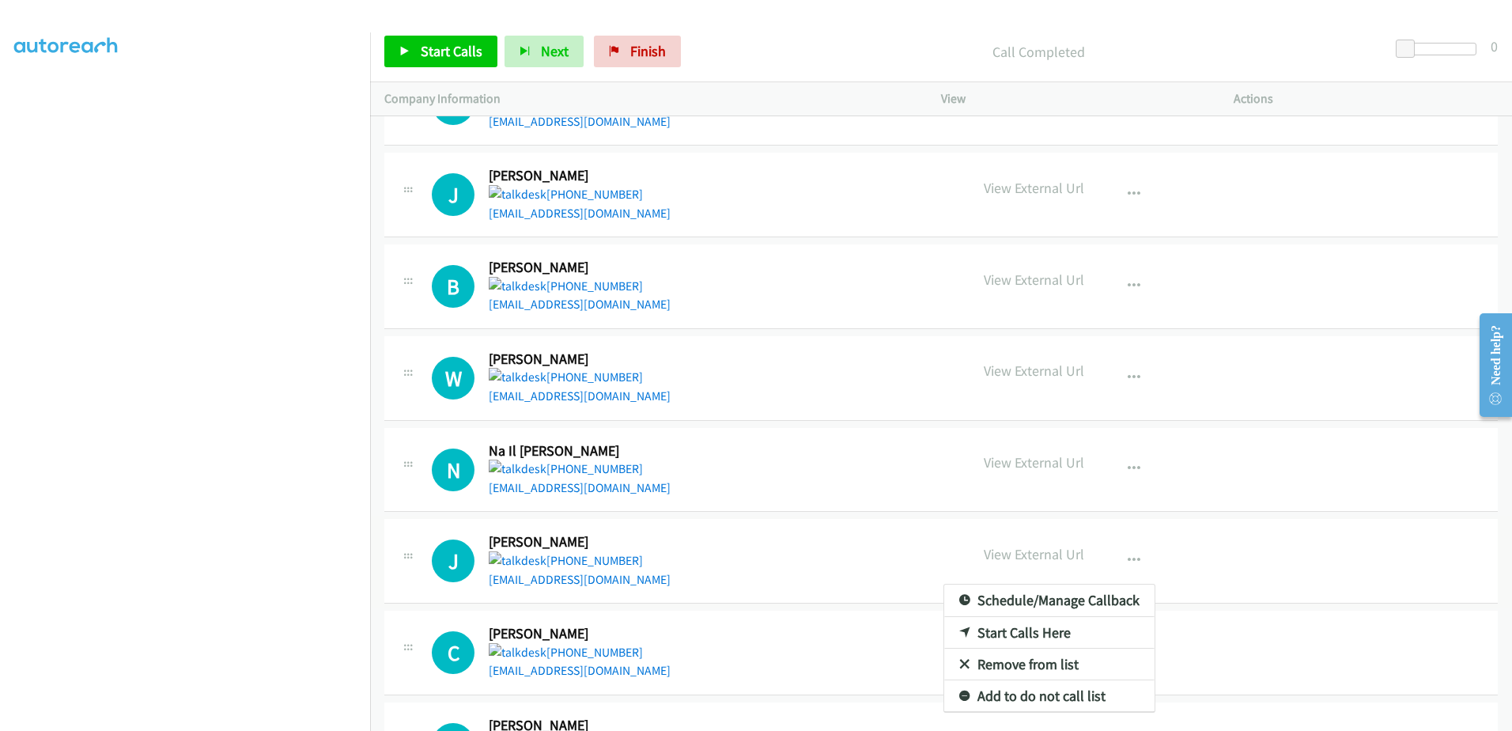
click at [962, 673] on link "Remove from list" at bounding box center [1049, 664] width 210 height 32
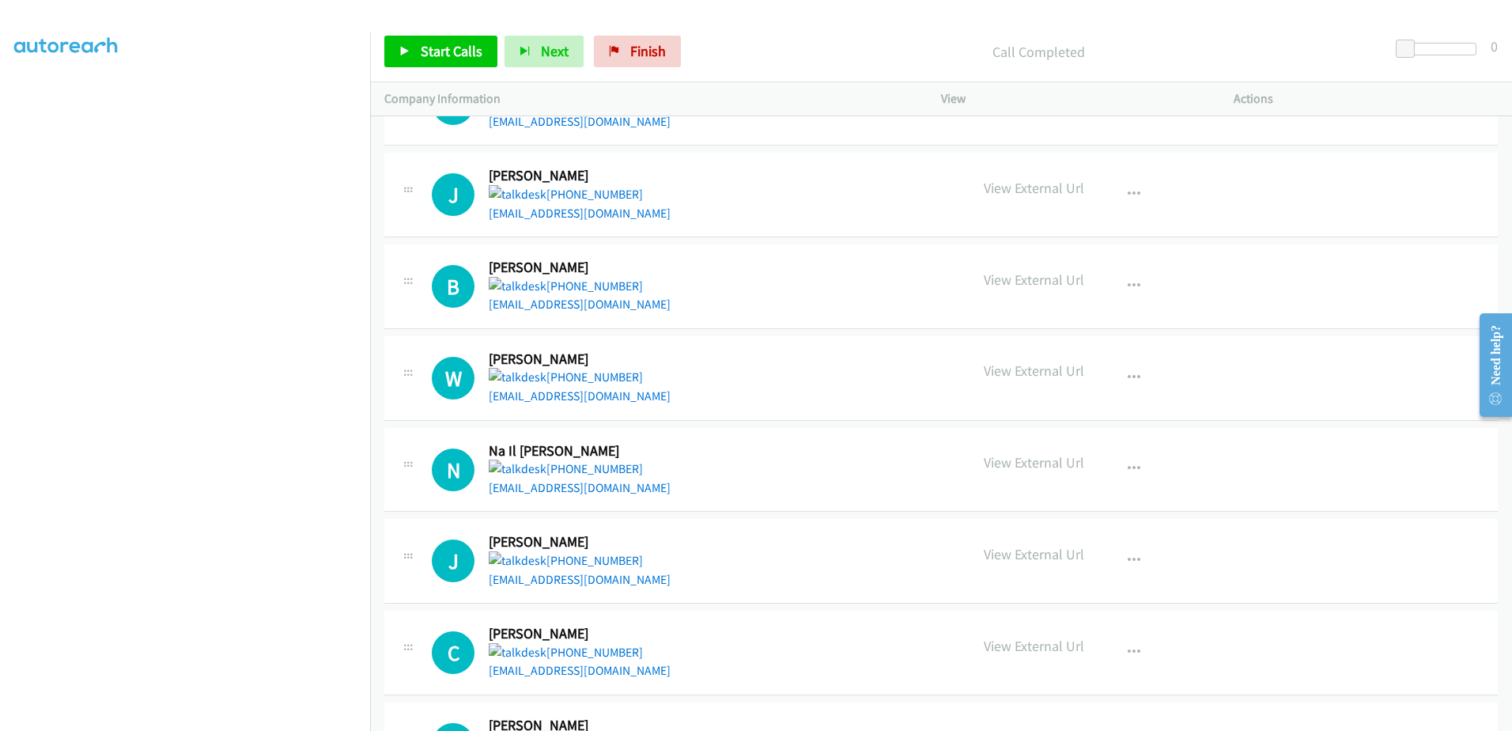
scroll to position [1144, 0]
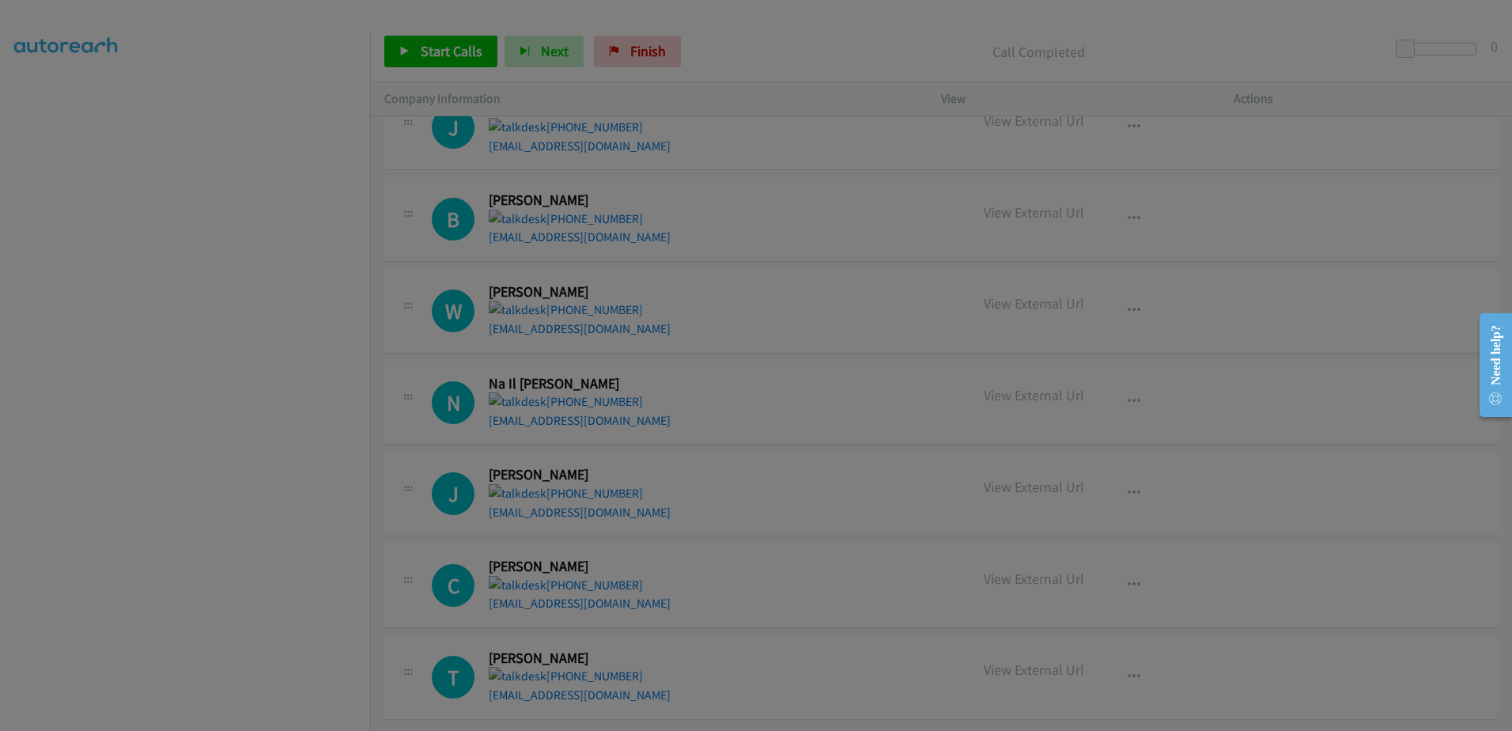
click at [962, 75] on body "Start Calls Pause Next Finish Call Completed 0 Company Information Info Status …" at bounding box center [756, 37] width 1512 height 75
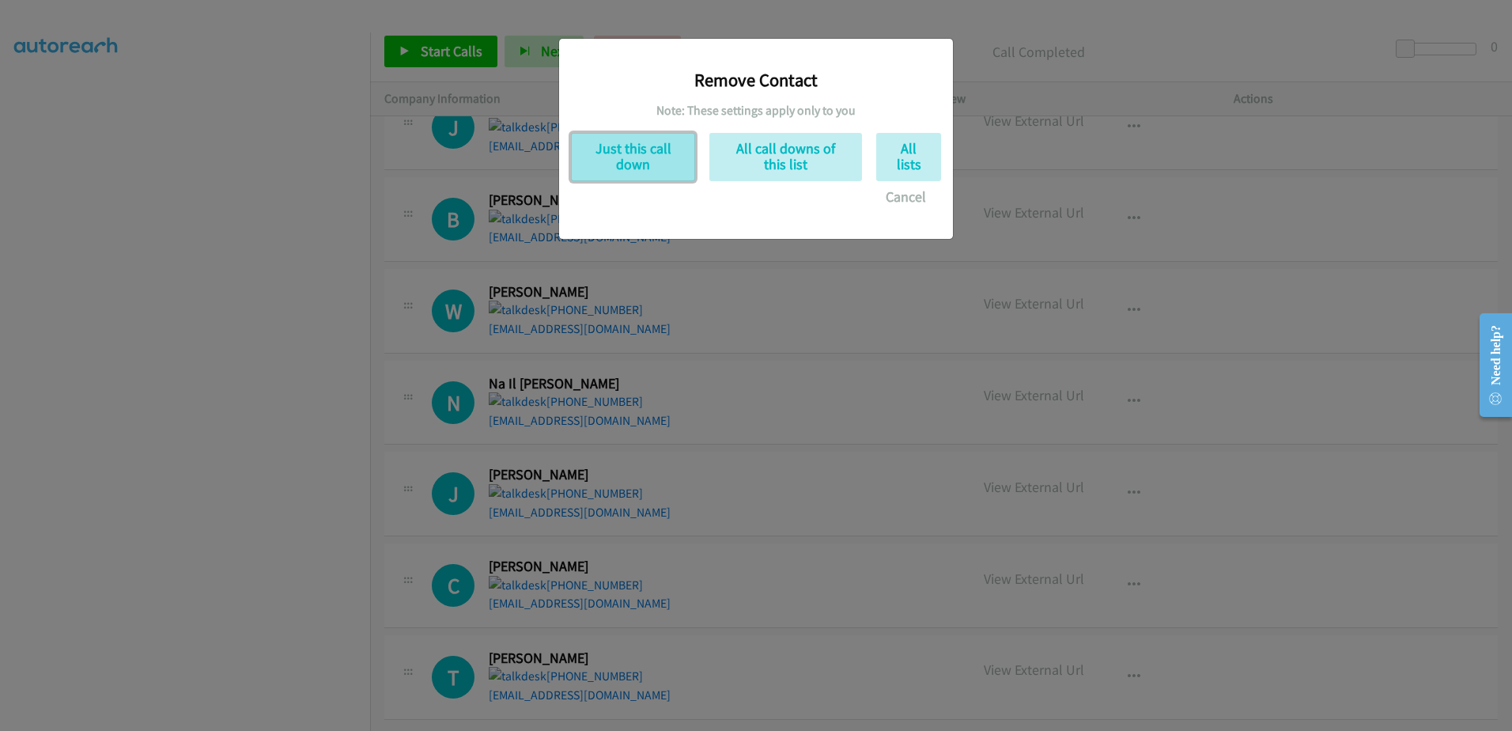
click at [622, 156] on button "Just this call down" at bounding box center [633, 157] width 124 height 48
click at [641, 149] on button "Just this call down" at bounding box center [633, 157] width 124 height 48
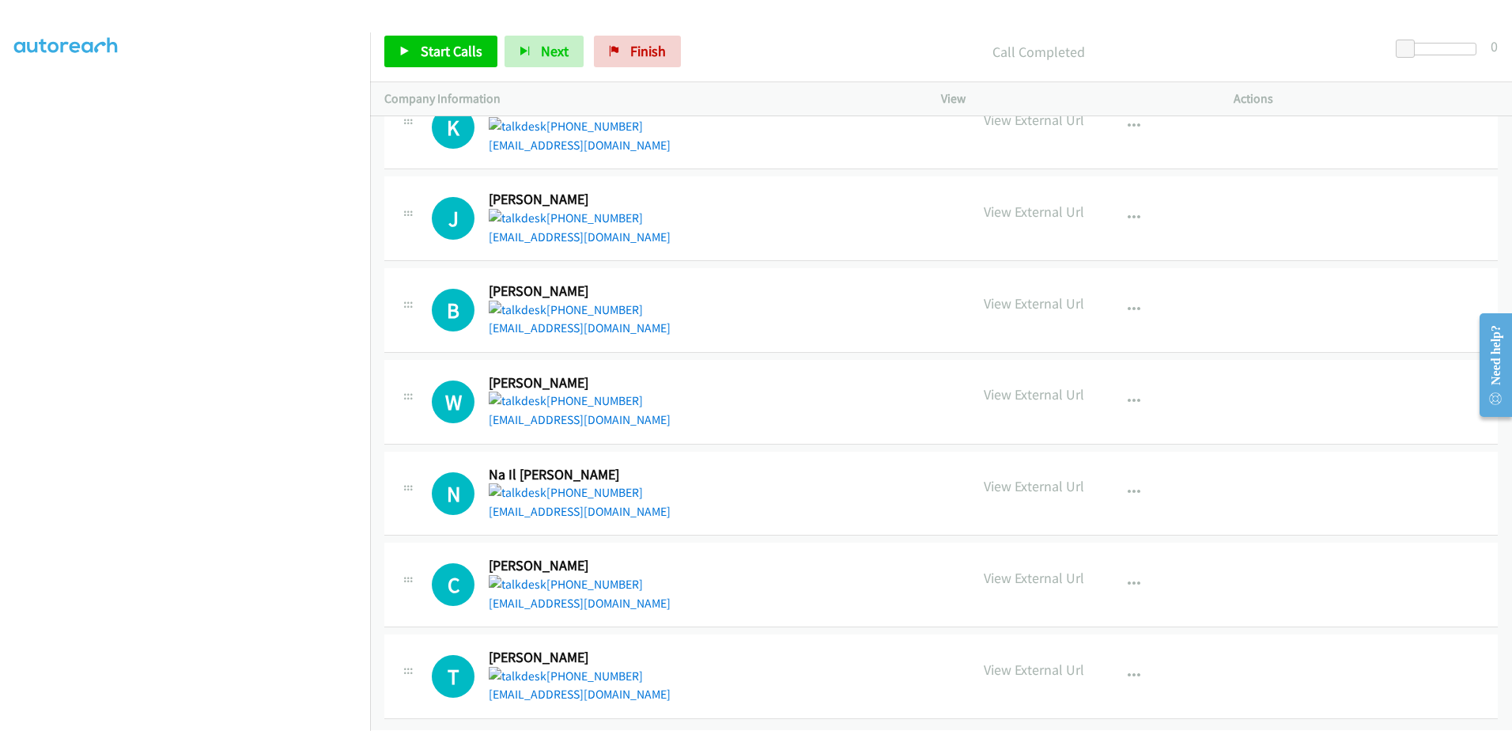
scroll to position [1053, 0]
click at [962, 480] on button "button" at bounding box center [1134, 493] width 43 height 32
click at [962, 582] on link "Remove from list" at bounding box center [1049, 596] width 210 height 32
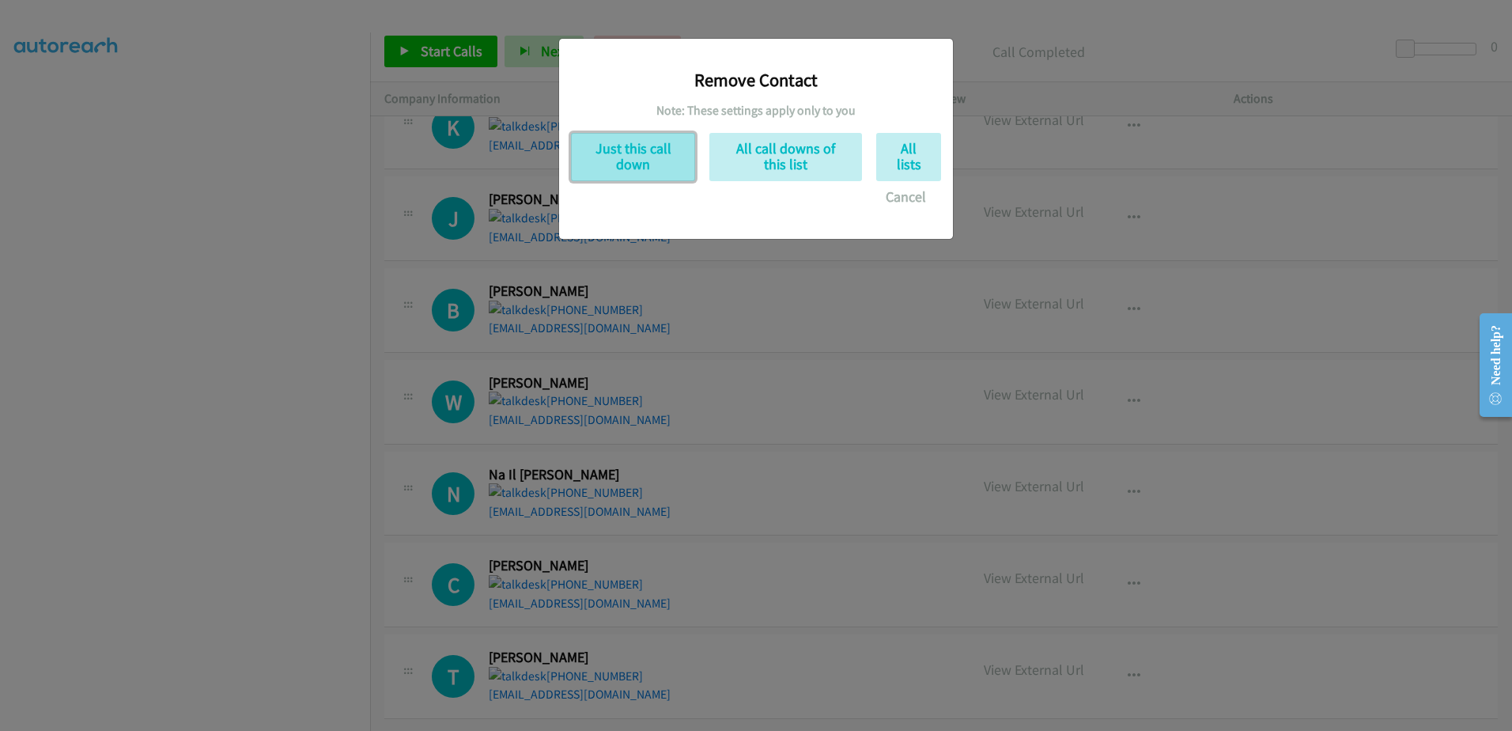
click at [648, 162] on button "Just this call down" at bounding box center [633, 157] width 124 height 48
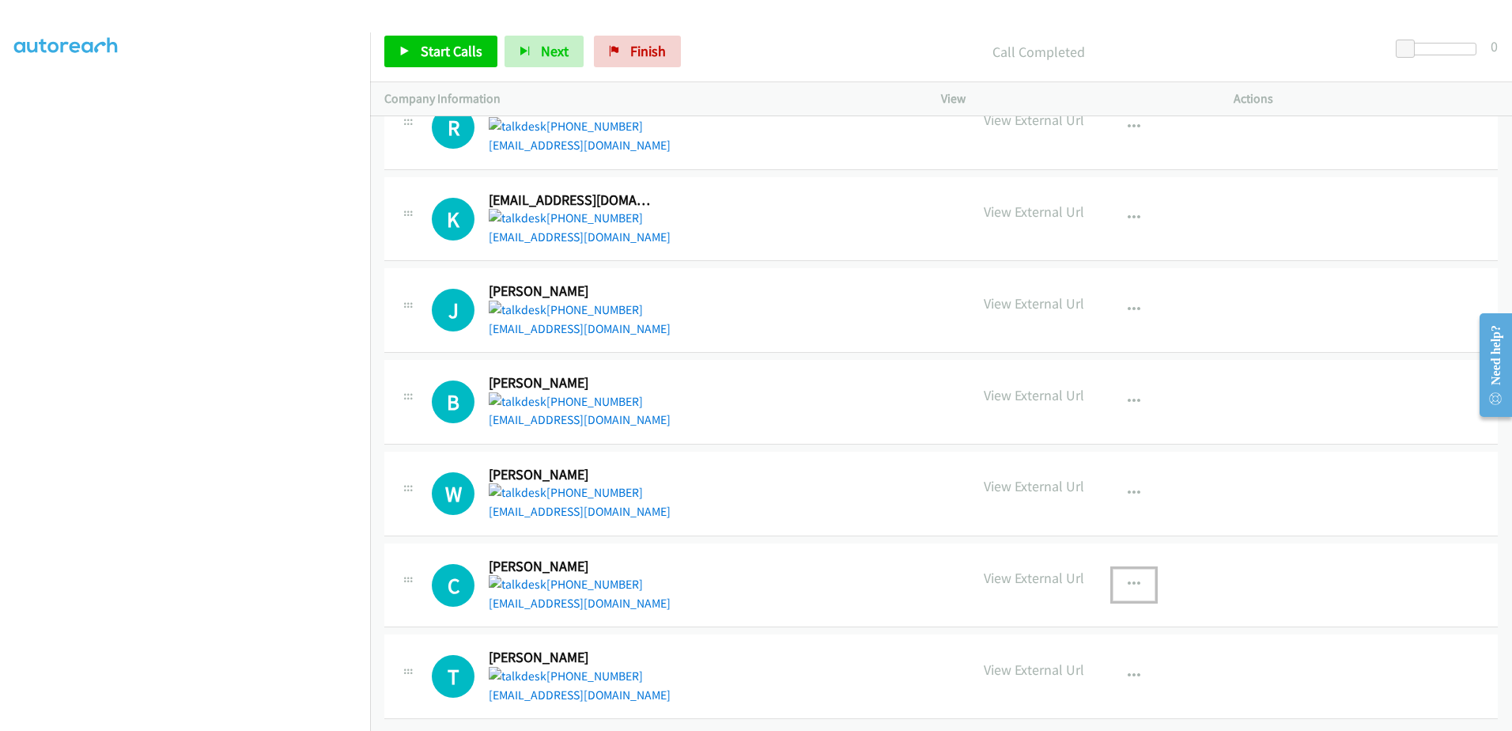
click at [962, 578] on icon "button" at bounding box center [1134, 584] width 13 height 13
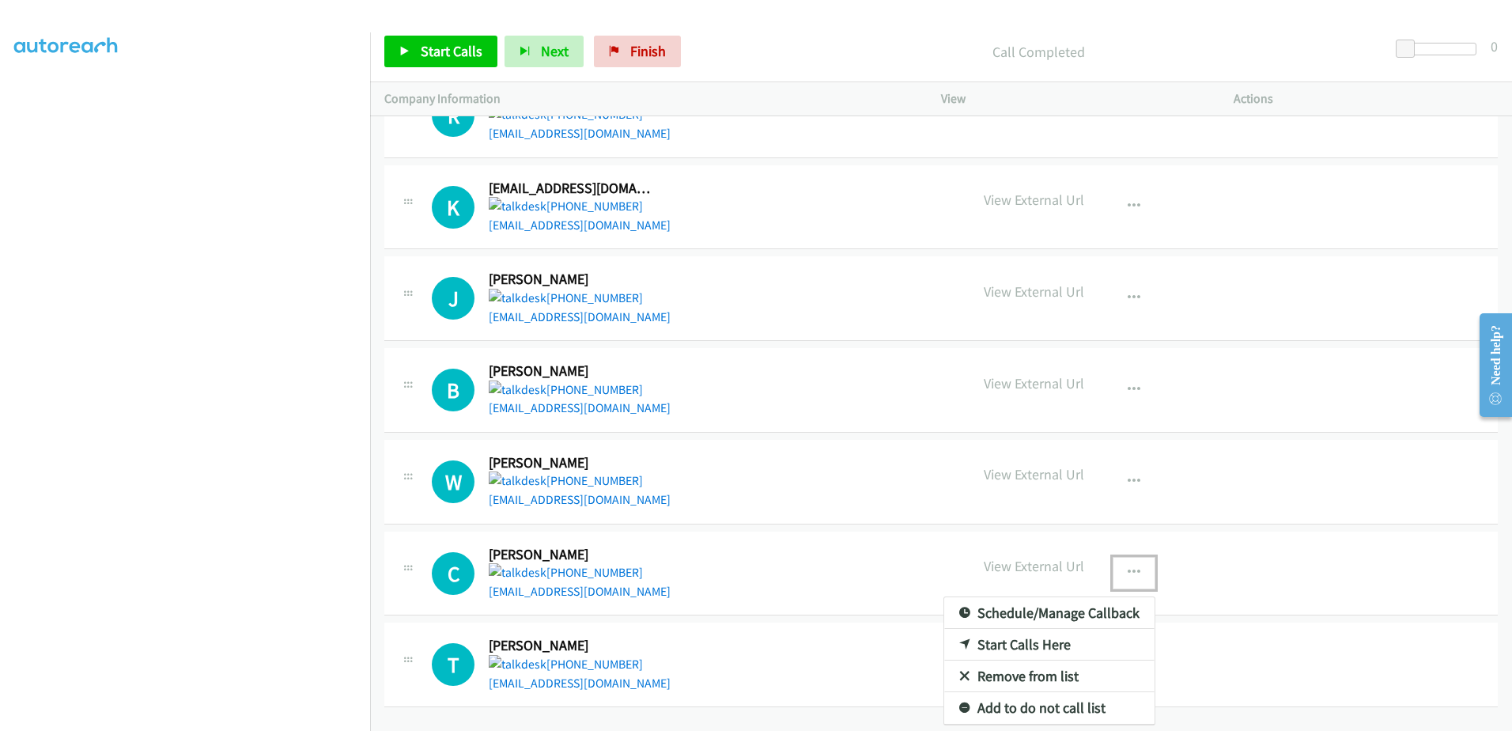
click at [962, 672] on link "Remove from list" at bounding box center [1049, 676] width 210 height 32
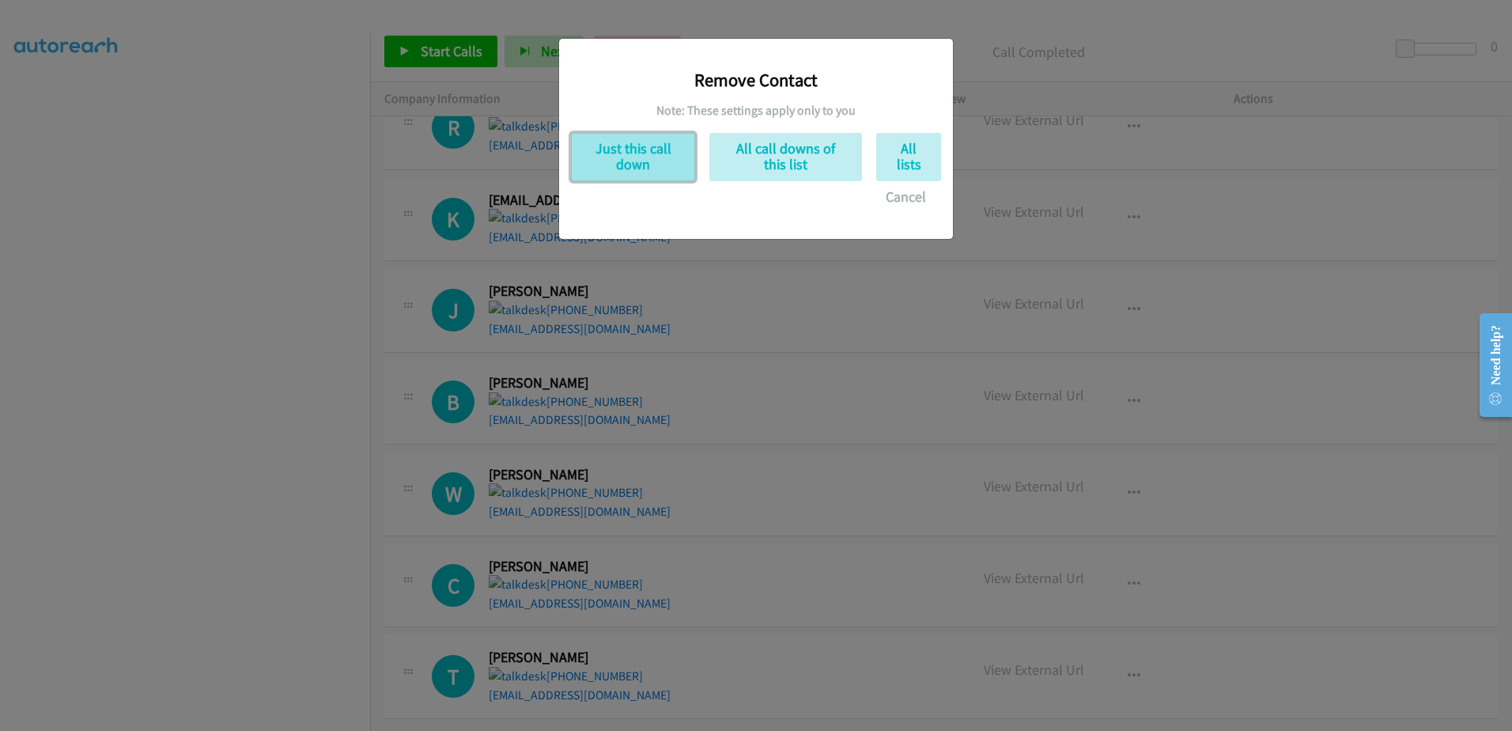
click at [637, 161] on button "Just this call down" at bounding box center [633, 157] width 124 height 48
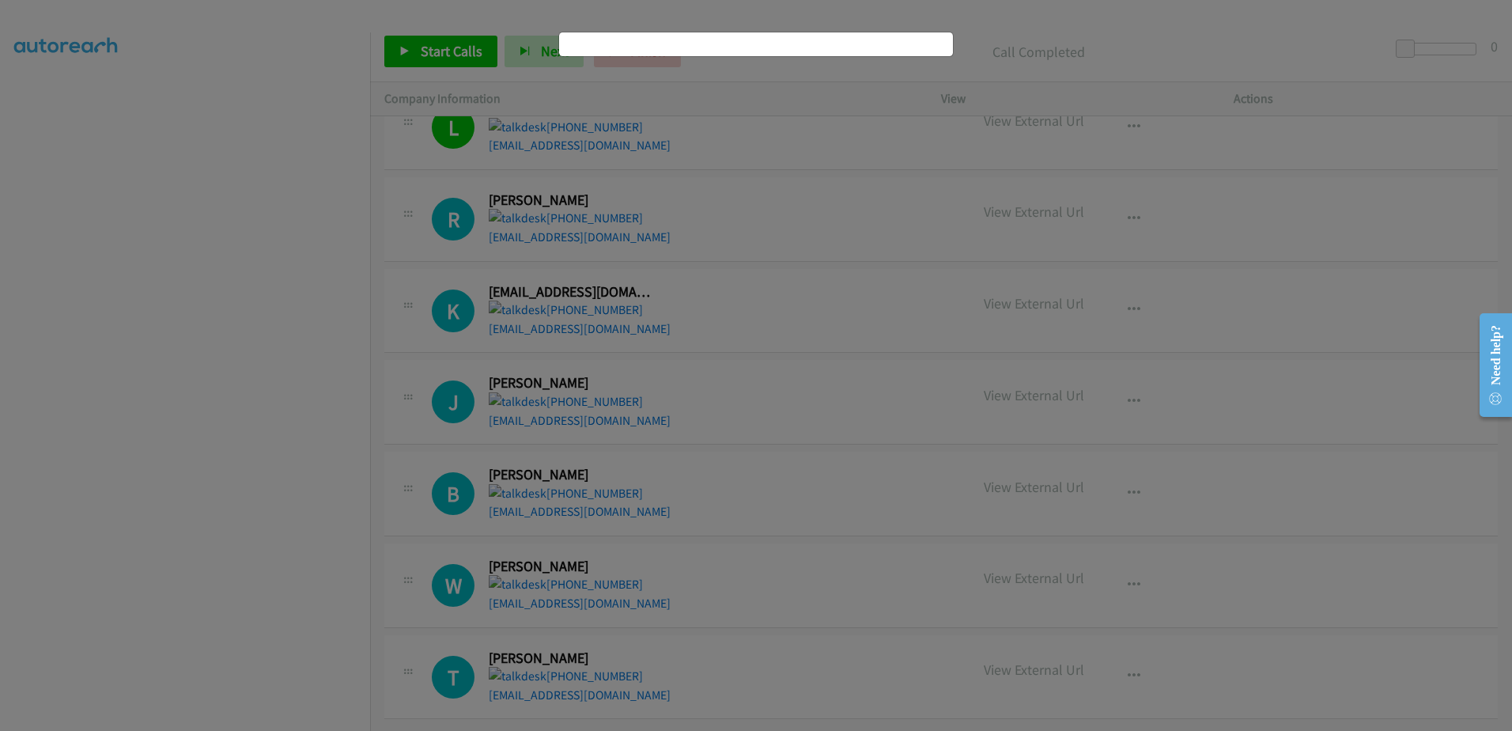
scroll to position [870, 0]
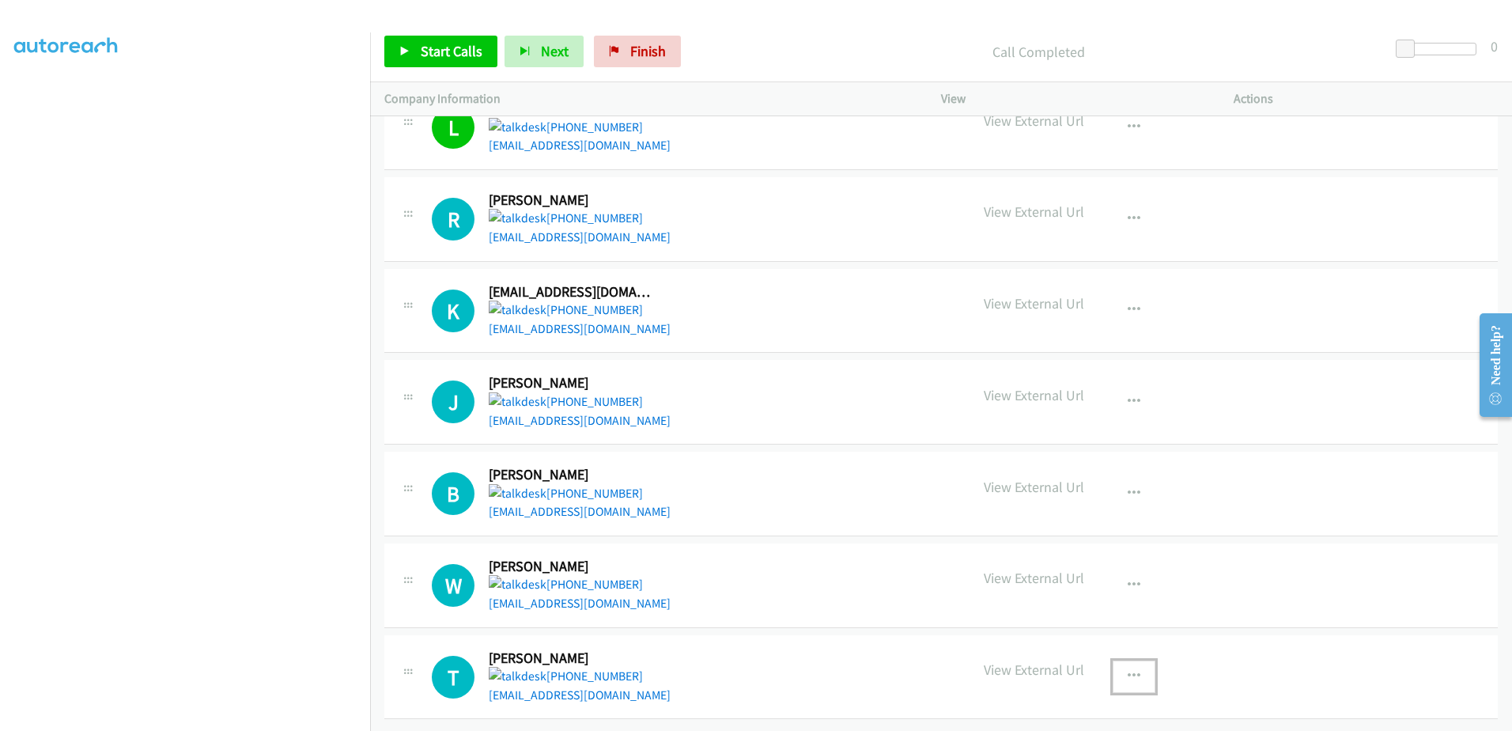
click at [962, 670] on icon "button" at bounding box center [1134, 676] width 13 height 13
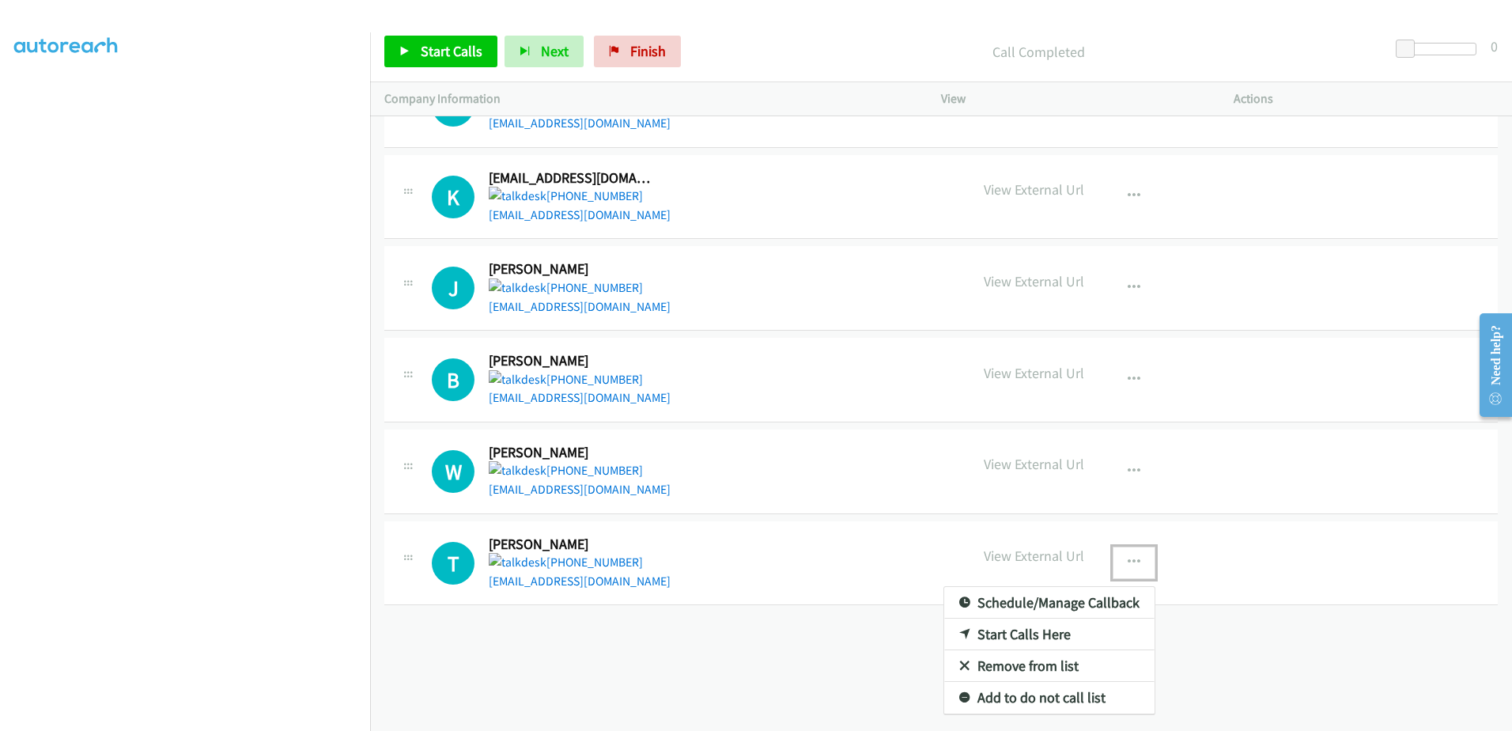
click at [962, 653] on link "Remove from list" at bounding box center [1049, 666] width 210 height 32
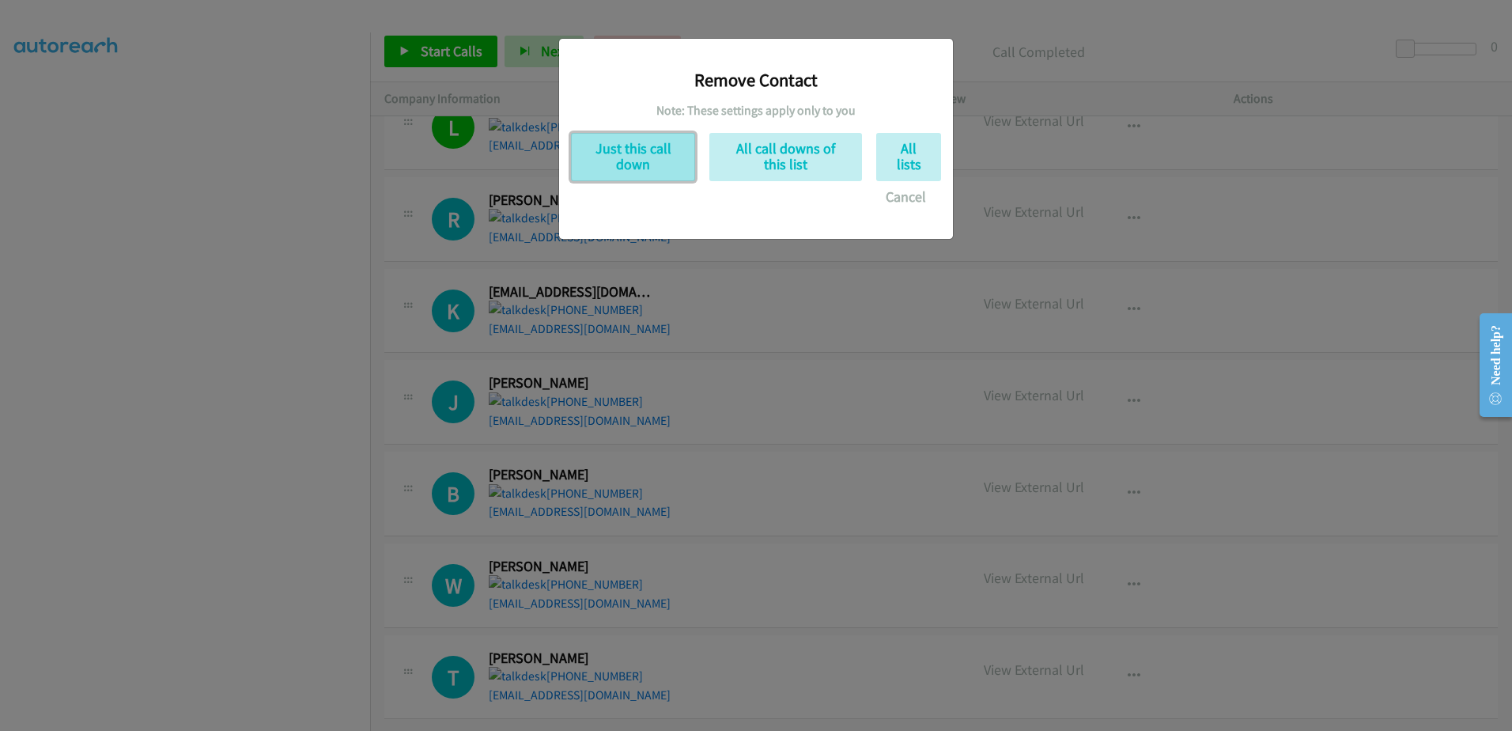
click at [639, 134] on button "Just this call down" at bounding box center [633, 157] width 124 height 48
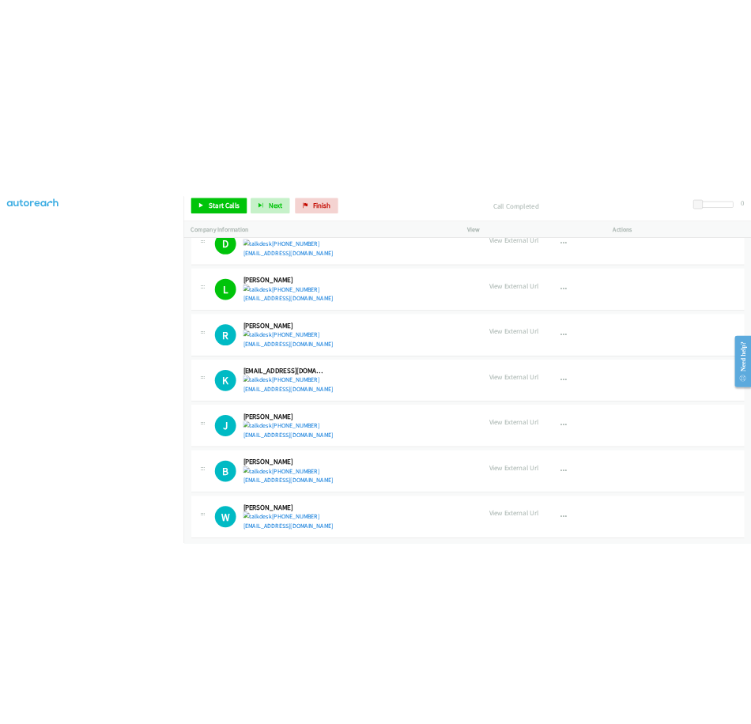
scroll to position [1079, 0]
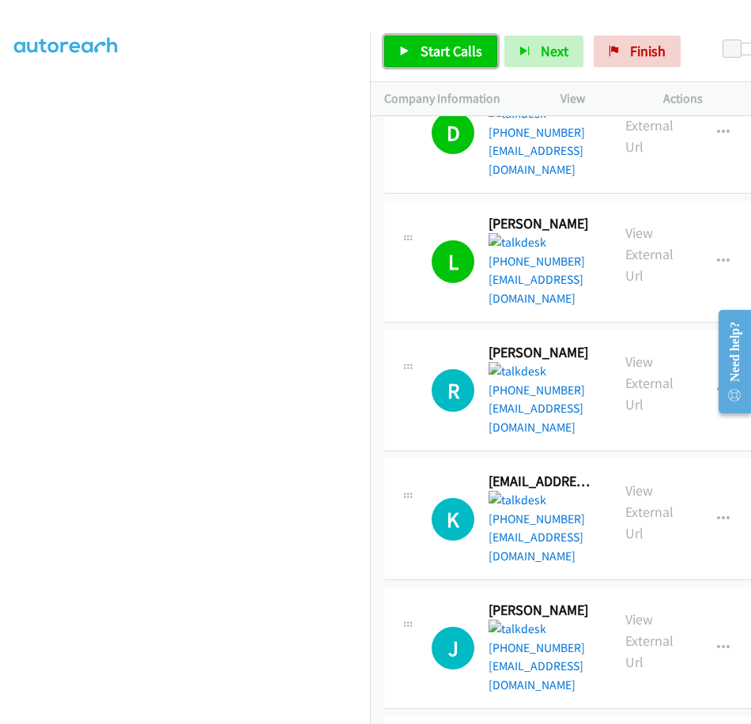
click at [441, 59] on span "Start Calls" at bounding box center [452, 51] width 62 height 18
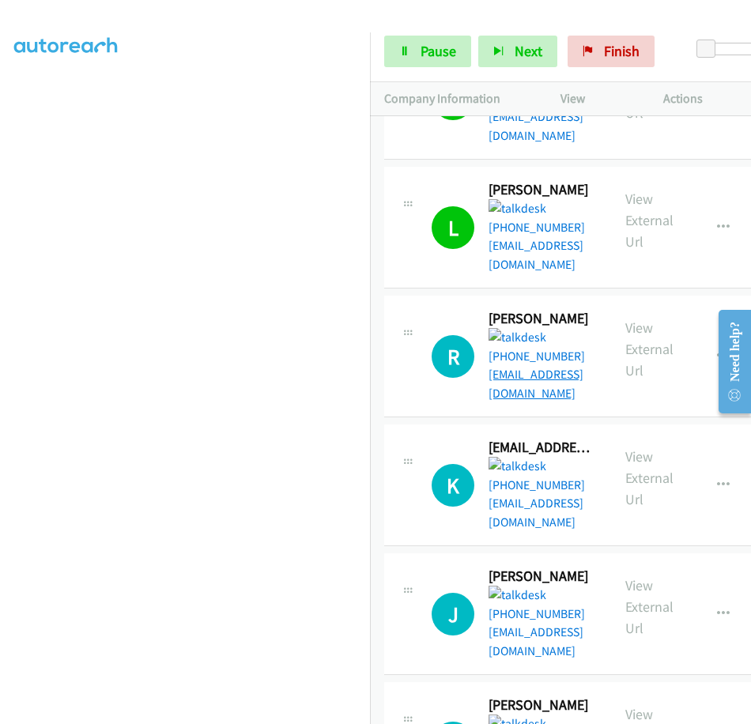
scroll to position [1132, 0]
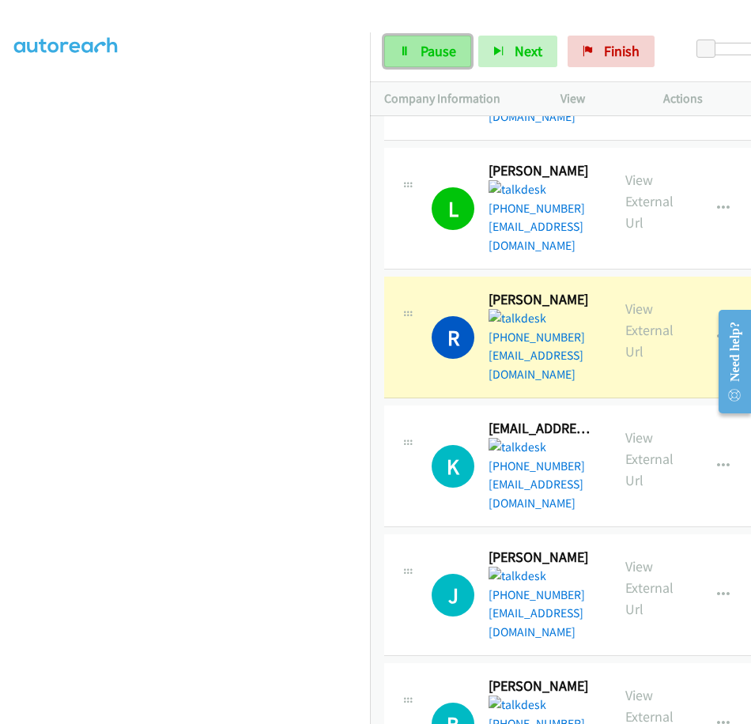
click at [422, 46] on span "Pause" at bounding box center [439, 51] width 36 height 18
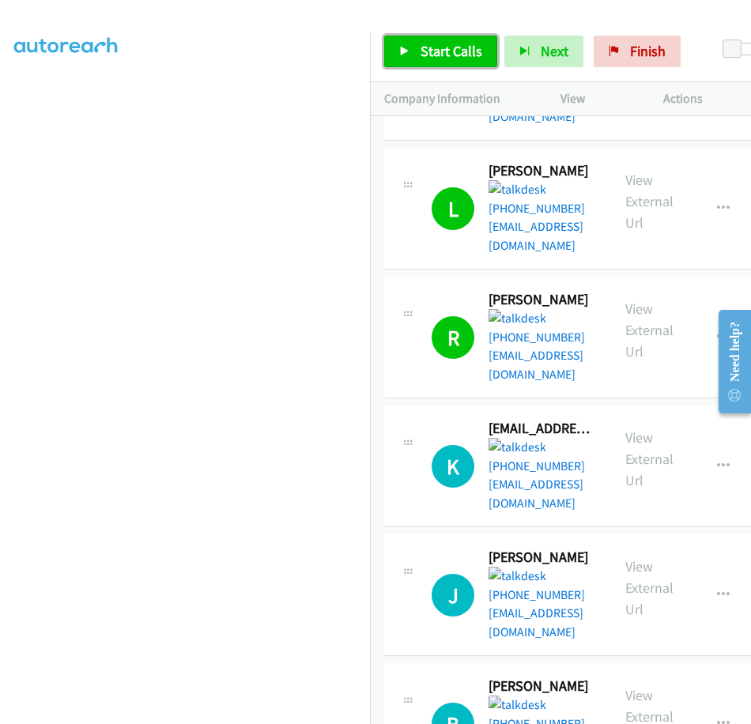
click at [461, 43] on span "Start Calls" at bounding box center [452, 51] width 62 height 18
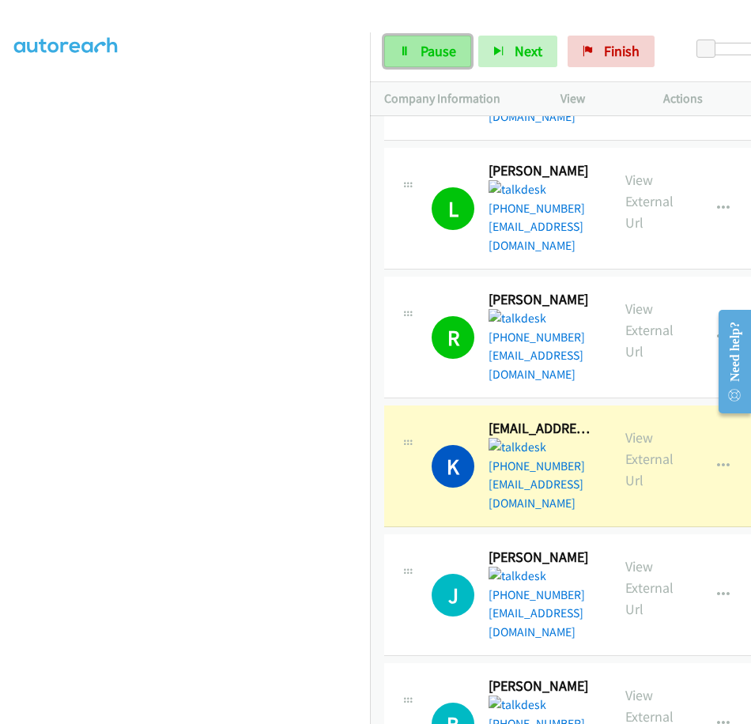
click at [444, 54] on span "Pause" at bounding box center [439, 51] width 36 height 18
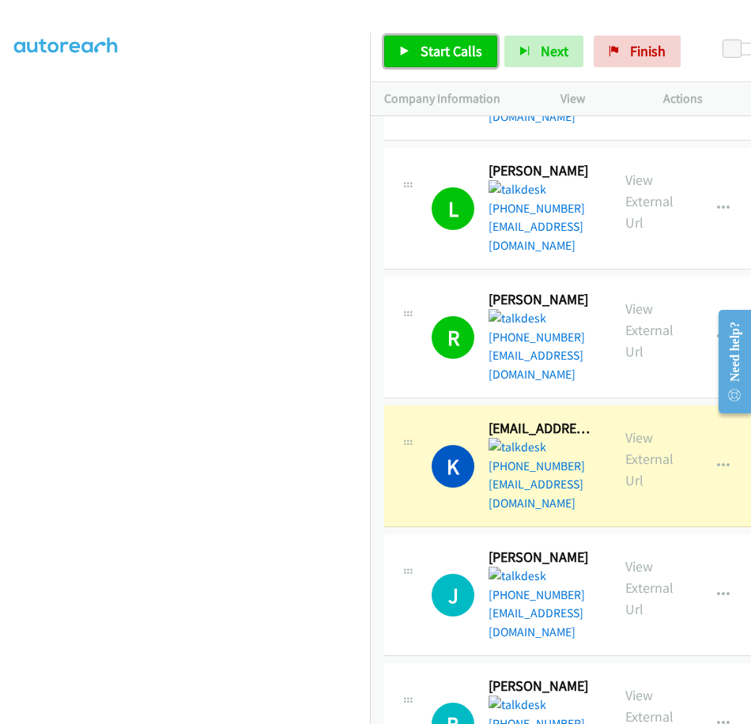
click at [415, 62] on link "Start Calls" at bounding box center [440, 52] width 113 height 32
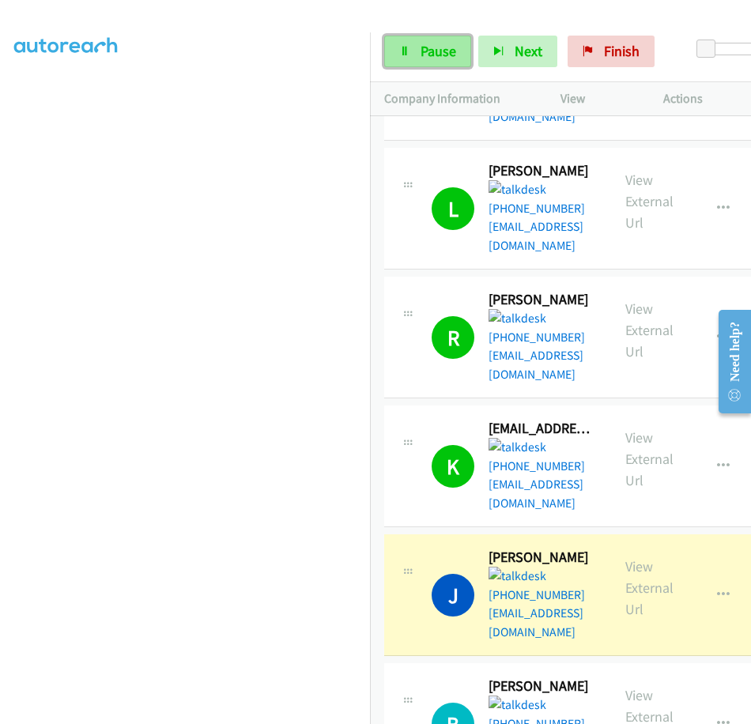
click at [421, 55] on span "Pause" at bounding box center [439, 51] width 36 height 18
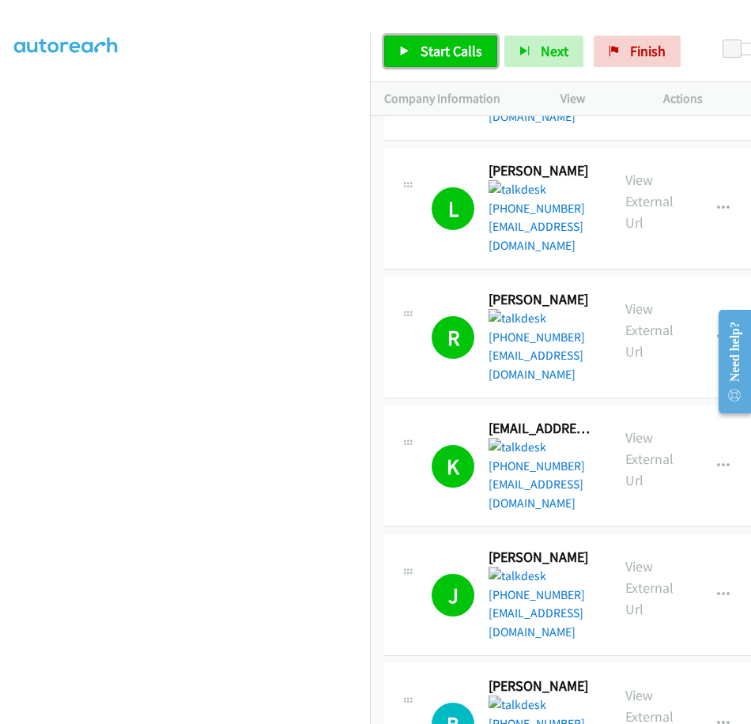
click at [427, 45] on span "Start Calls" at bounding box center [452, 51] width 62 height 18
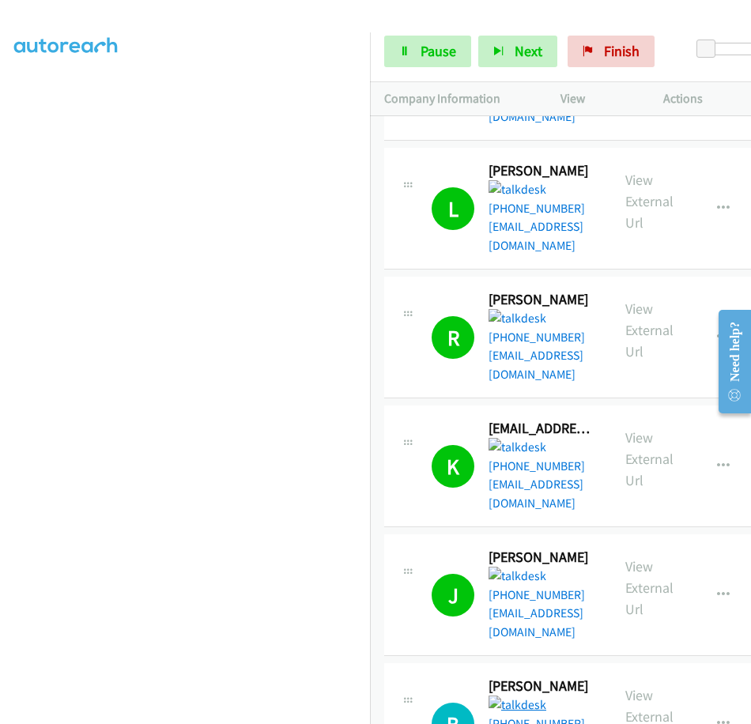
scroll to position [162, 0]
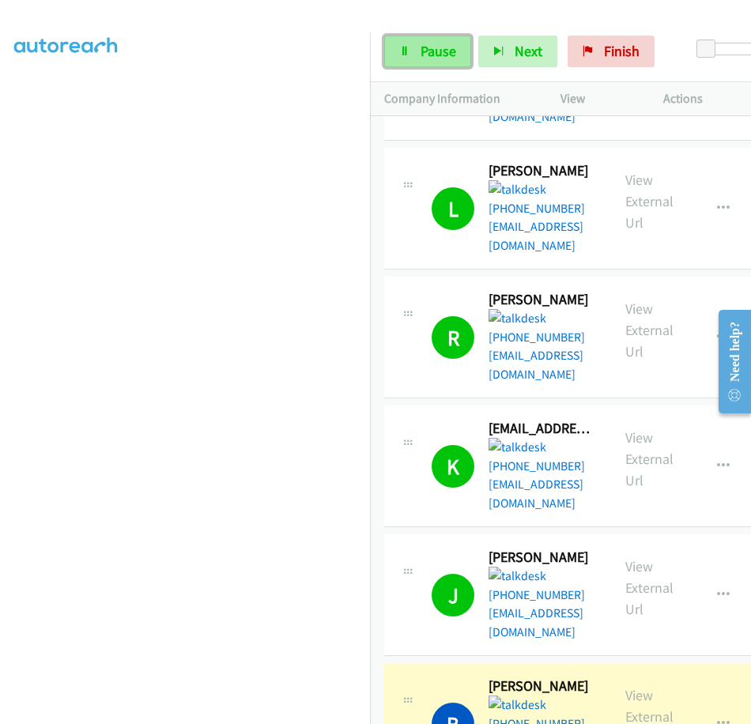
click at [421, 59] on span "Pause" at bounding box center [439, 51] width 36 height 18
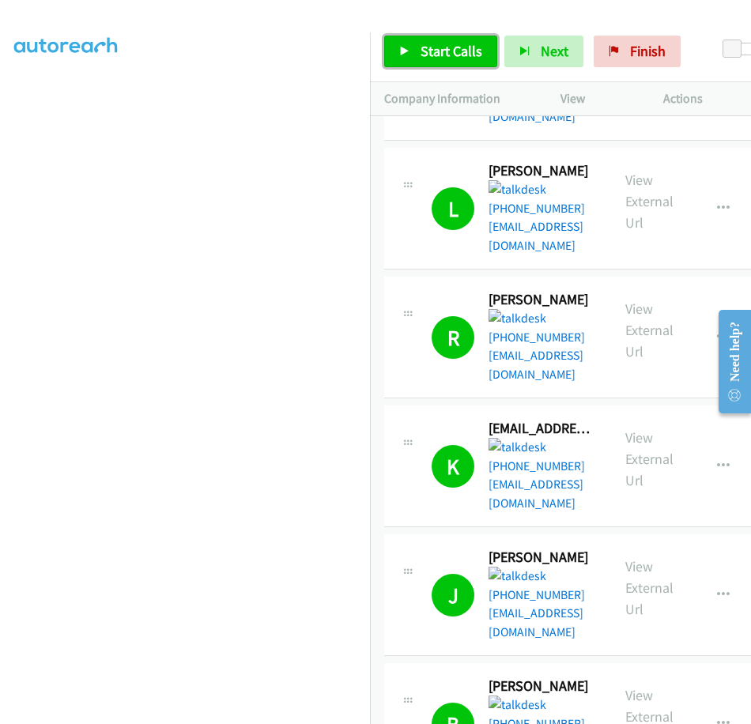
click at [436, 52] on span "Start Calls" at bounding box center [452, 51] width 62 height 18
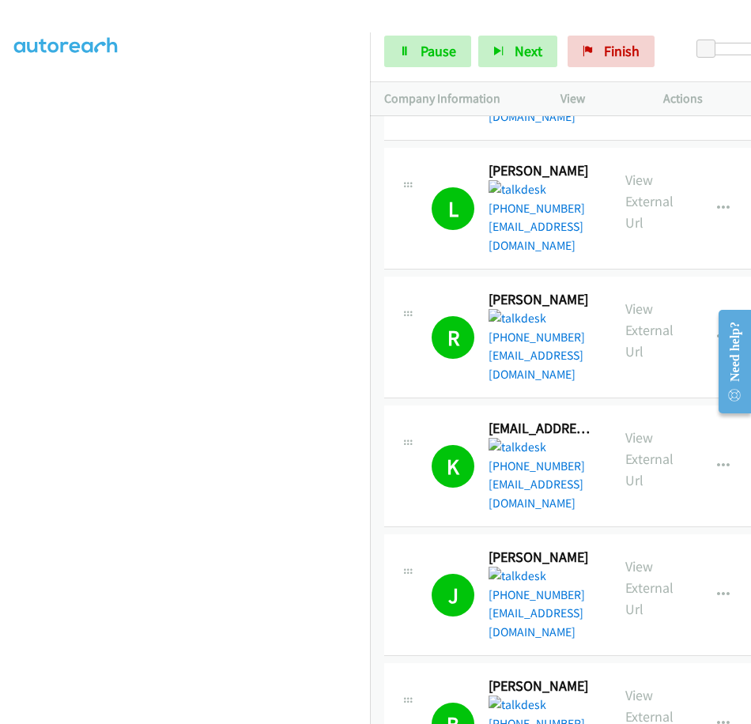
drag, startPoint x: 534, startPoint y: 663, endPoint x: 599, endPoint y: 697, distance: 73.9
drag, startPoint x: 599, startPoint y: 697, endPoint x: 544, endPoint y: 658, distance: 67.6
click at [586, 36] on link "Finish" at bounding box center [611, 52] width 87 height 32
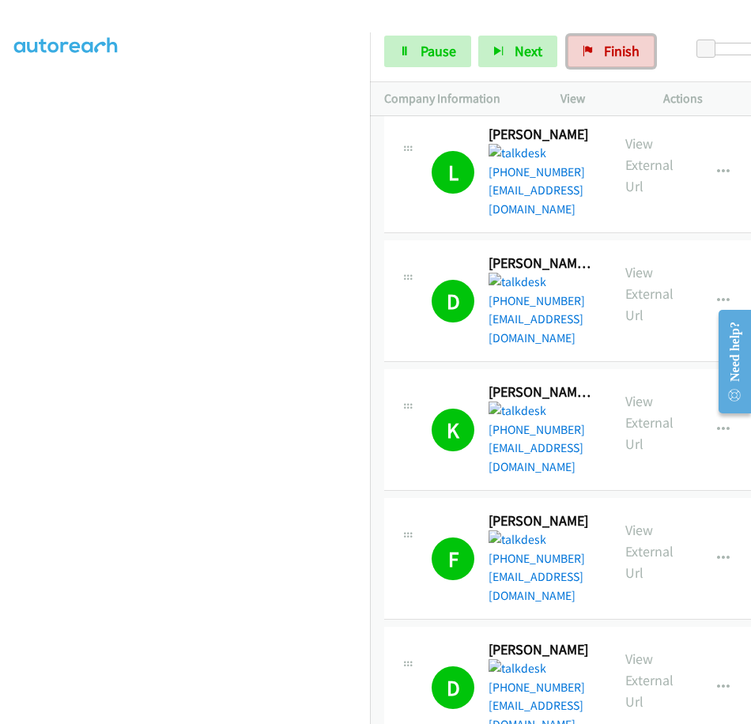
scroll to position [0, 0]
